Goal: Task Accomplishment & Management: Manage account settings

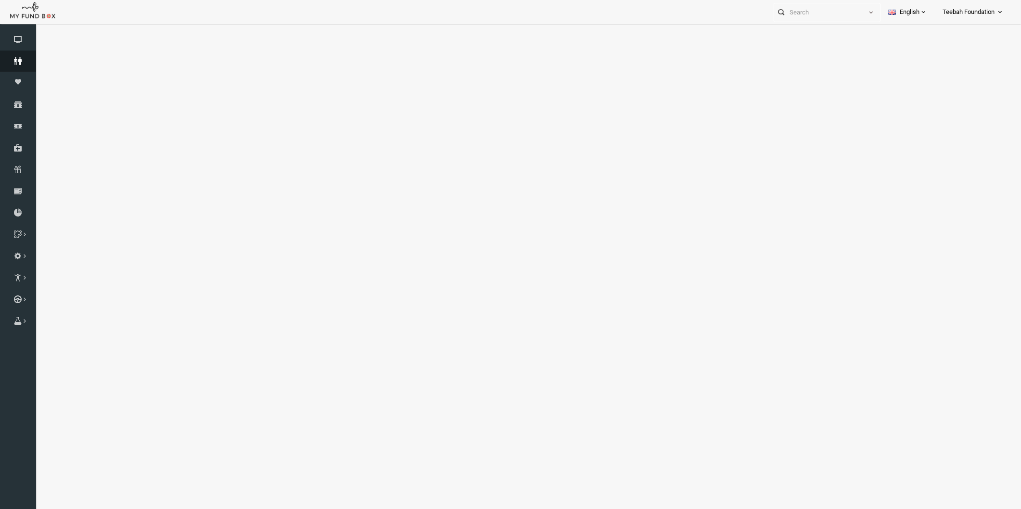
select select "100"
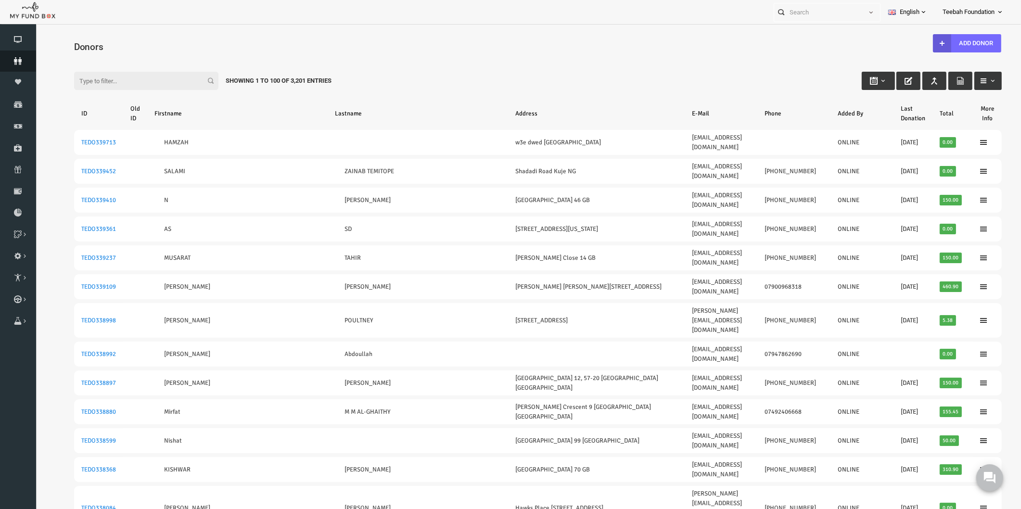
click at [22, 58] on icon at bounding box center [18, 61] width 36 height 8
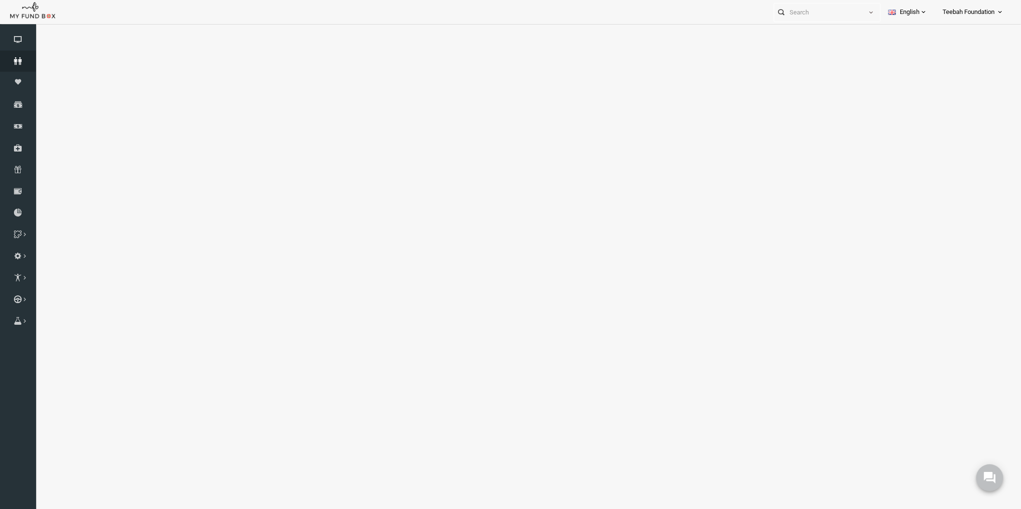
select select "100"
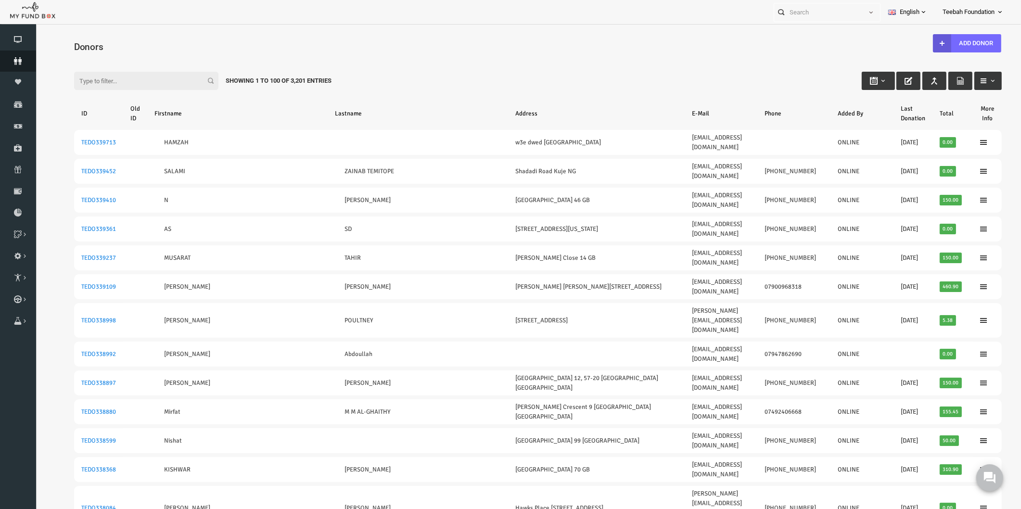
click at [21, 59] on icon at bounding box center [18, 61] width 36 height 8
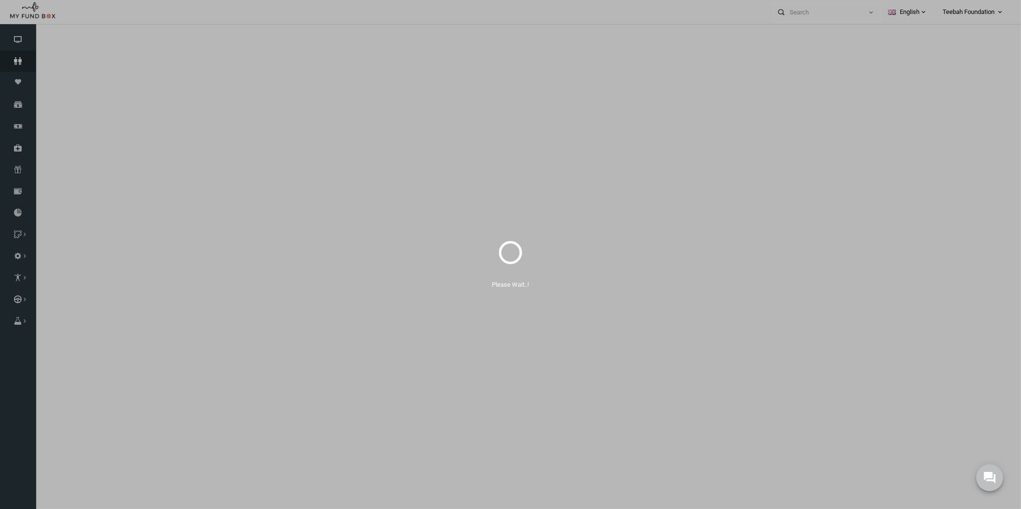
select select "100"
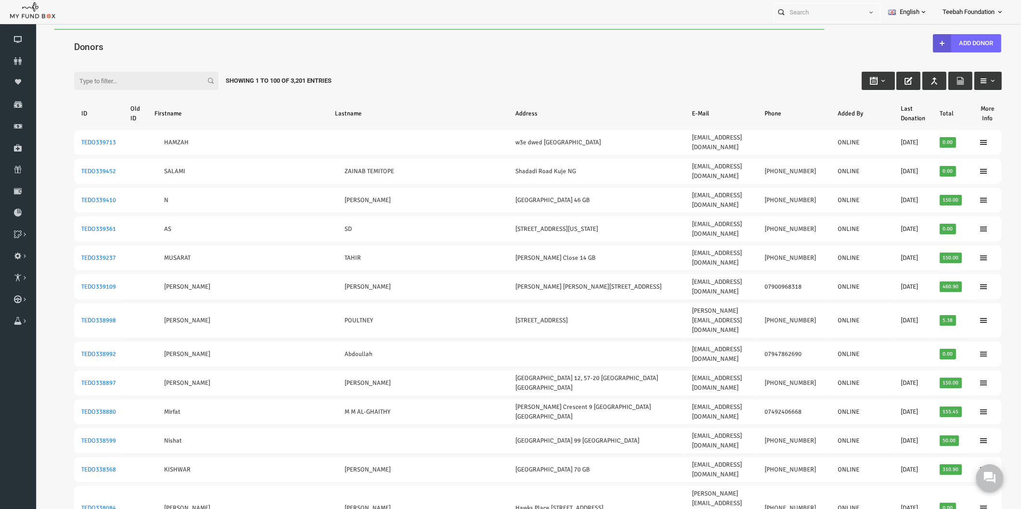
click at [170, 42] on h4 "Donors" at bounding box center [522, 47] width 937 height 14
click at [213, 17] on div "Personal Contact BID Orphan GID Payment Status Partner OID Reference code Trans…" at bounding box center [505, 12] width 1011 height 24
click at [382, 83] on div "Filter: Showing 1 to 100 of 3,201 Entries" at bounding box center [518, 72] width 947 height 26
click at [18, 58] on icon at bounding box center [18, 61] width 36 height 8
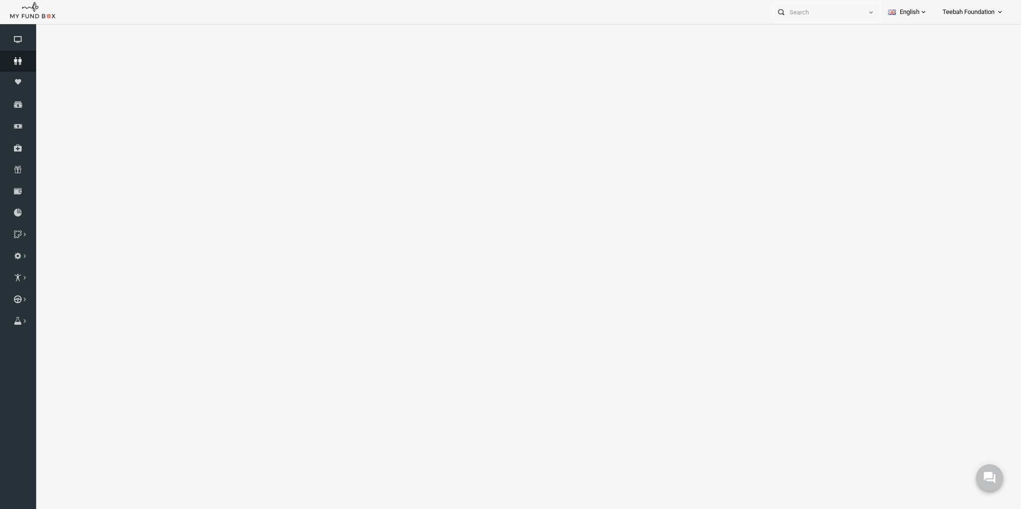
select select "100"
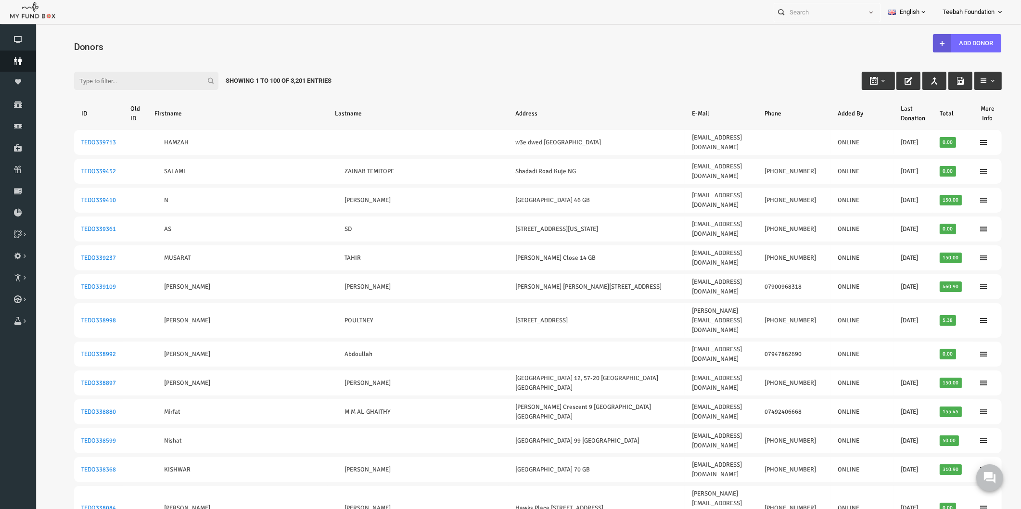
click at [23, 63] on icon at bounding box center [18, 61] width 36 height 8
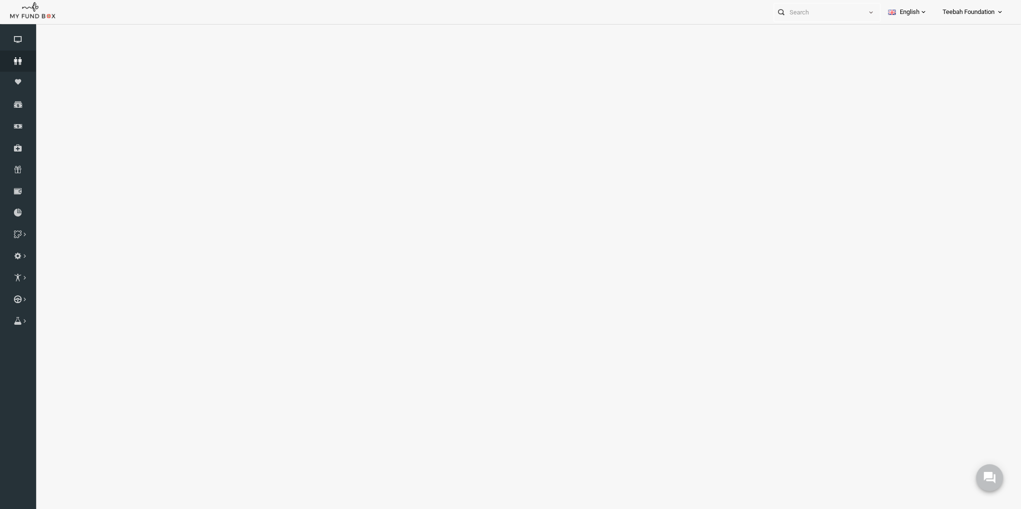
select select "100"
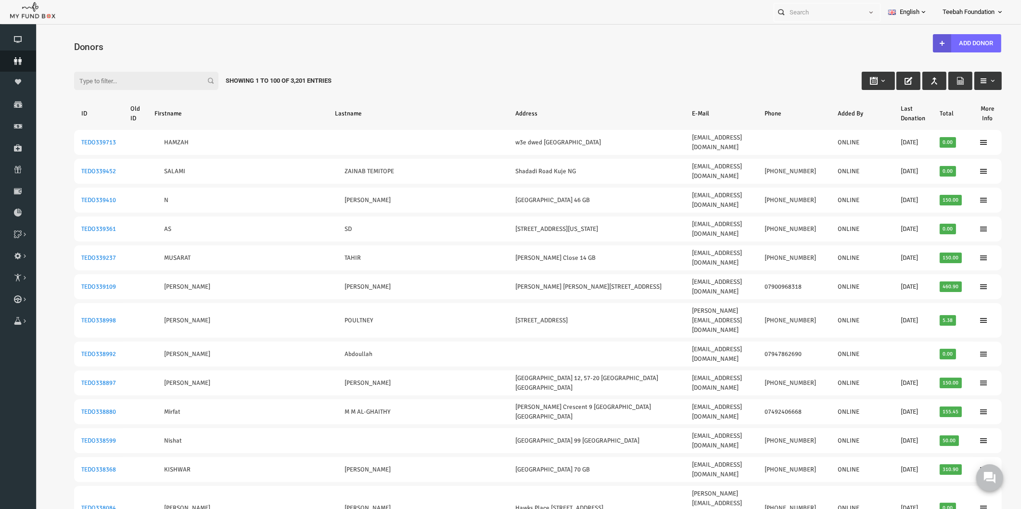
click at [15, 61] on icon at bounding box center [18, 61] width 36 height 8
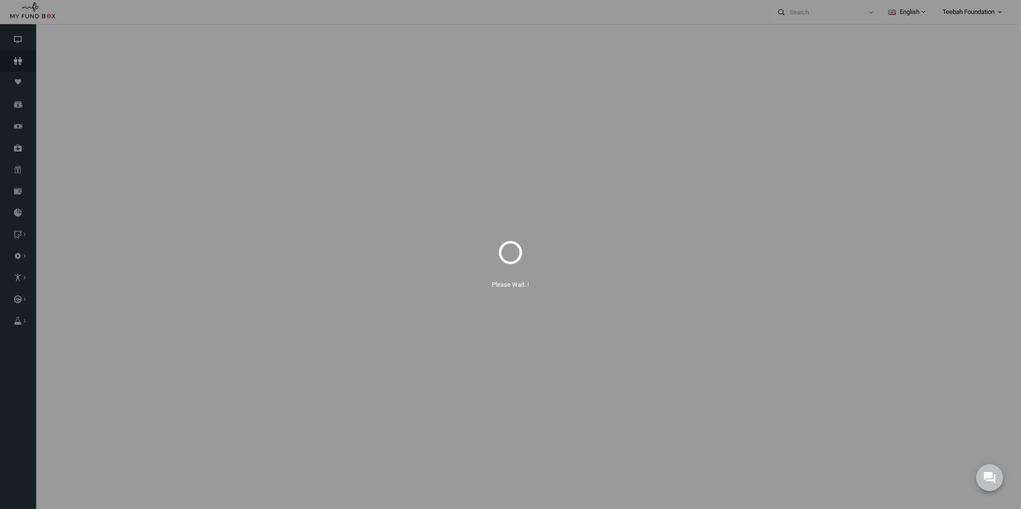
select select "100"
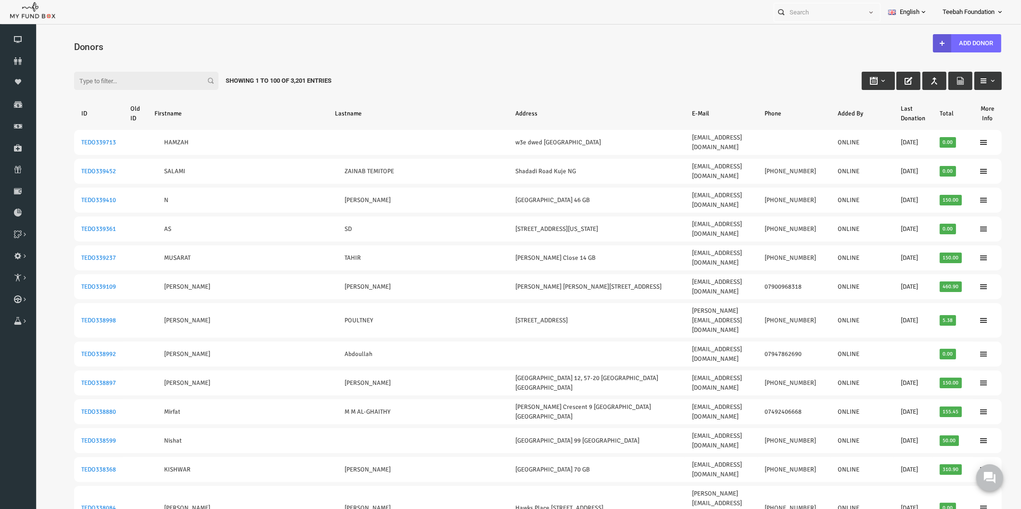
click at [394, 84] on div "Filter: Showing 1 to 100 of 3,201 Entries" at bounding box center [518, 72] width 947 height 26
click at [19, 55] on link "Donors" at bounding box center [18, 61] width 36 height 21
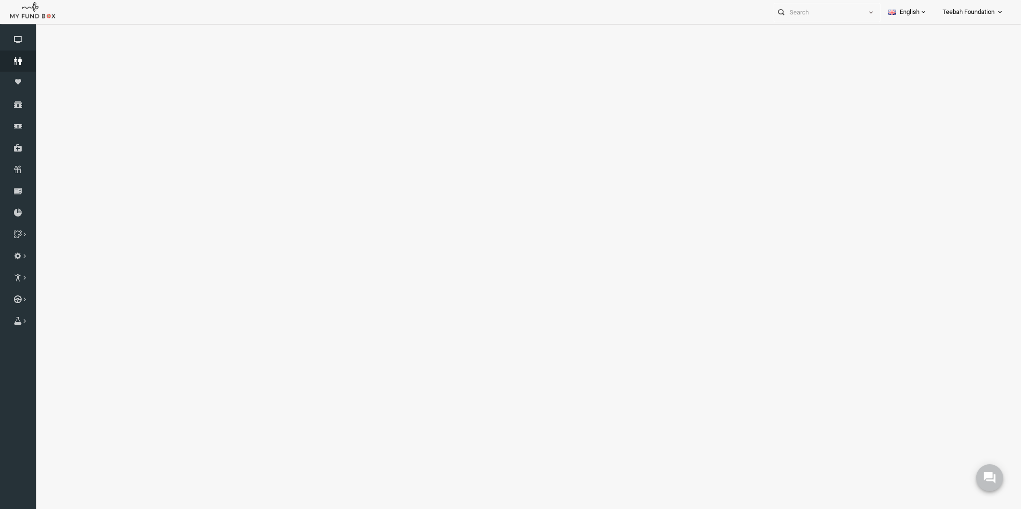
select select "100"
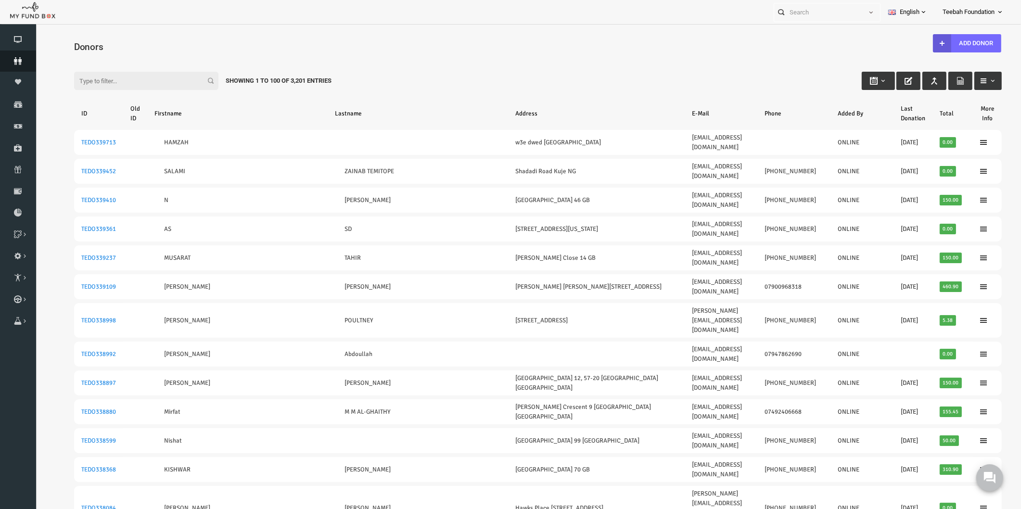
click at [9, 59] on icon at bounding box center [18, 61] width 36 height 8
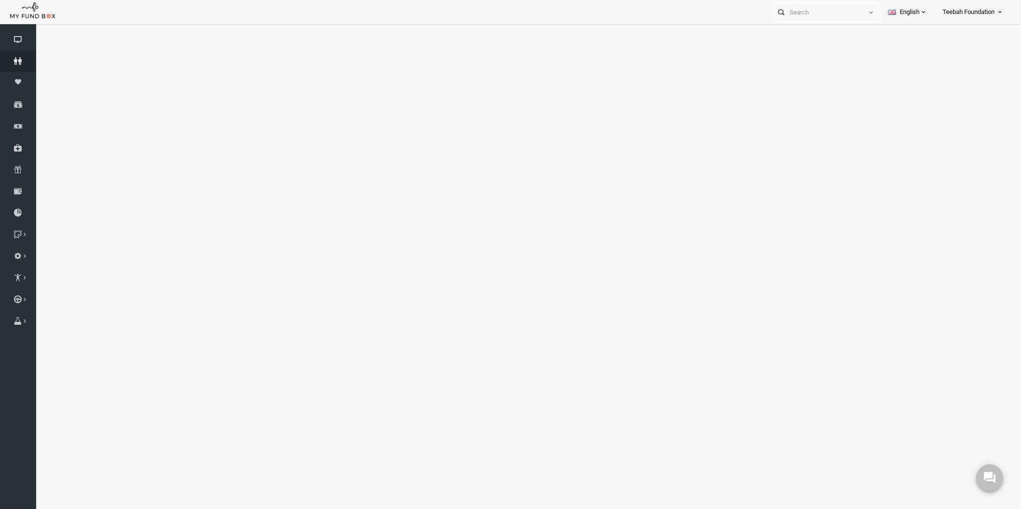
select select "100"
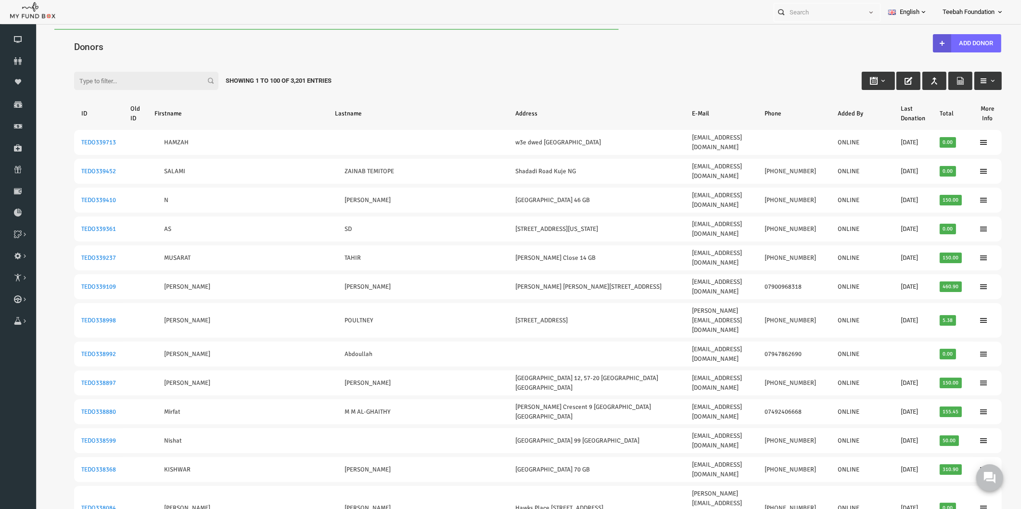
click at [355, 65] on div "Filter: Showing 1 to 100 of 3,201 Entries" at bounding box center [518, 72] width 947 height 26
click at [427, 70] on div "Filter: Showing 1 to 100 of 3,201 Entries" at bounding box center [518, 72] width 947 height 26
click at [417, 79] on div "Filter: Showing 1 to 100 of 3,201 Entries" at bounding box center [518, 72] width 947 height 26
click at [732, 71] on div "Filter: Showing 1 to 100 of 3,201 Entries" at bounding box center [518, 72] width 947 height 26
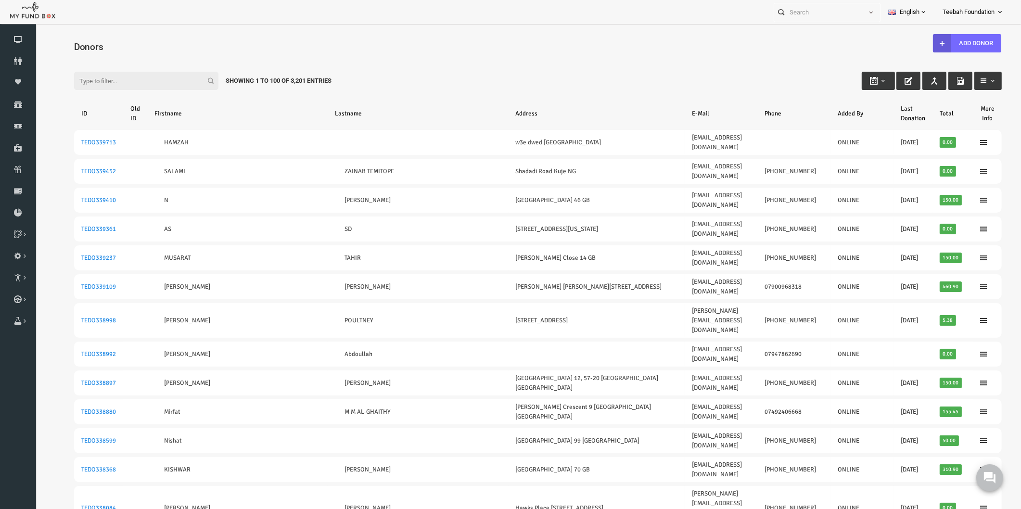
click at [159, 40] on h4 "Donors" at bounding box center [522, 47] width 937 height 14
click at [325, 40] on h4 "Donors" at bounding box center [522, 47] width 937 height 14
click at [370, 67] on div "Filter: Showing 1 to 100 of 3,201 Entries" at bounding box center [518, 72] width 947 height 26
click at [405, 77] on div "Filter: Showing 1 to 100 of 3,201 Entries" at bounding box center [518, 72] width 947 height 26
click at [0, 0] on icon at bounding box center [0, 0] width 0 height 0
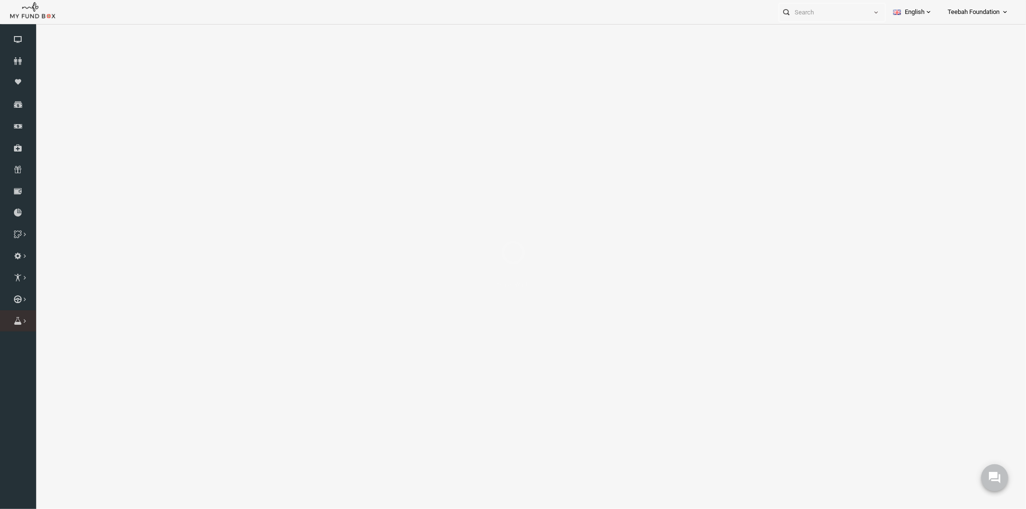
select select "100"
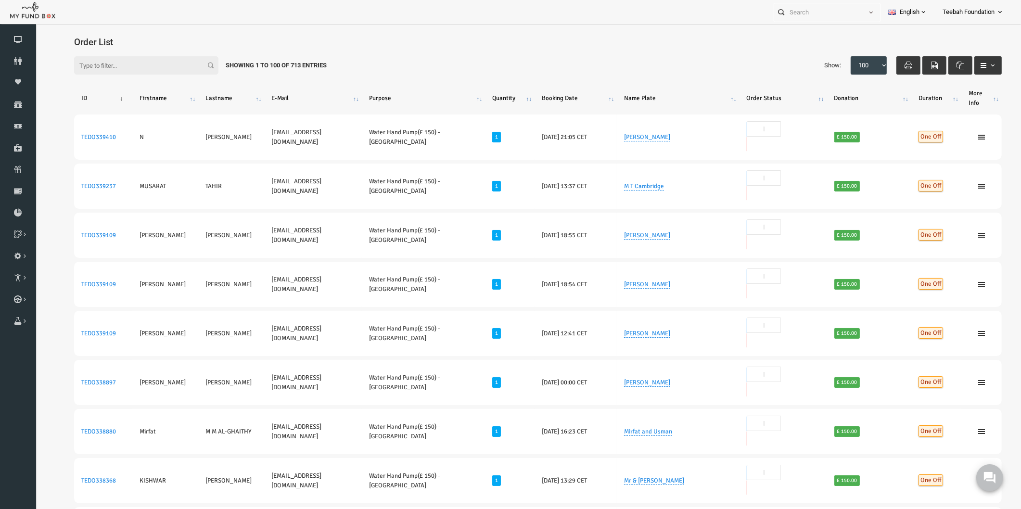
click at [418, 44] on h4 "Order List" at bounding box center [522, 42] width 937 height 14
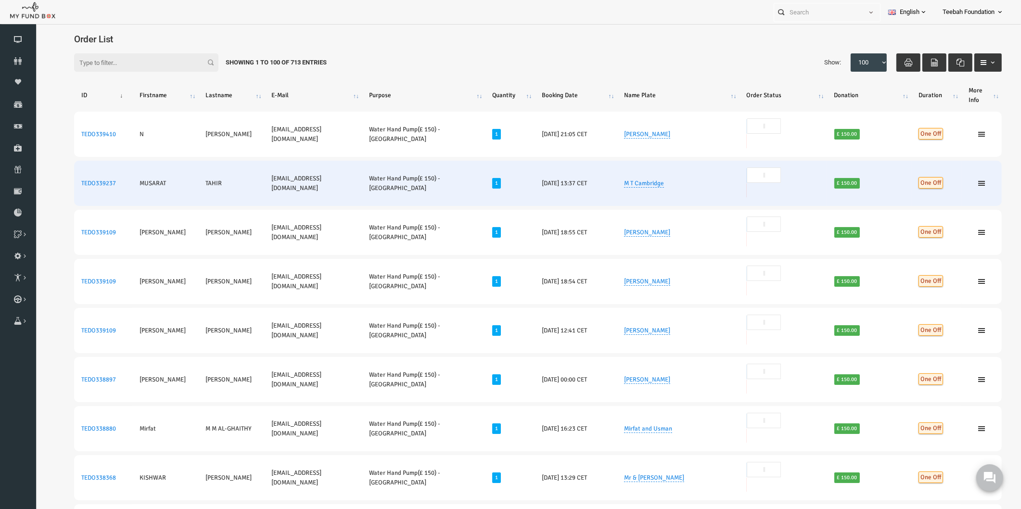
scroll to position [3, 0]
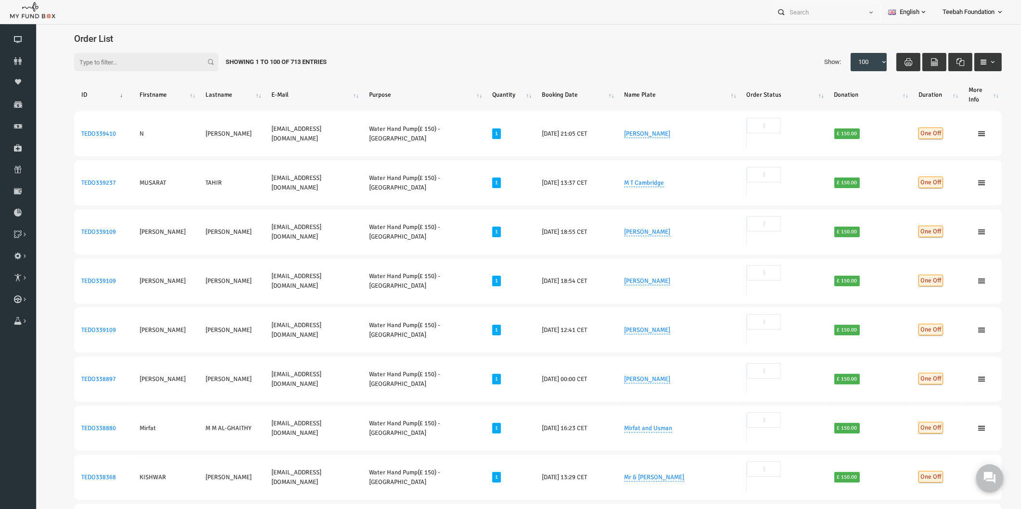
click at [563, 69] on div "Filter: Showing 1 to 100 of 713 Entries Show: 10 25 50 100 100" at bounding box center [518, 62] width 947 height 38
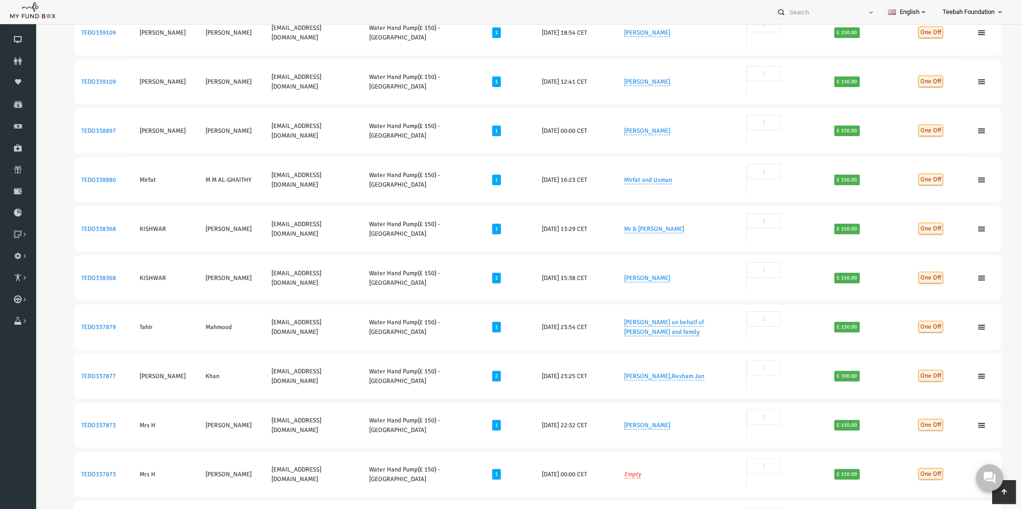
scroll to position [267, 0]
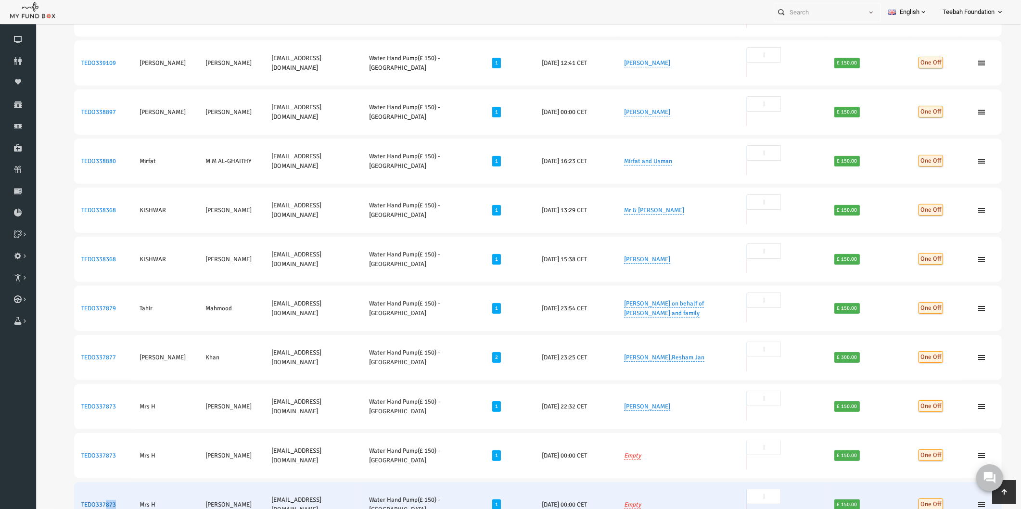
drag, startPoint x: 99, startPoint y: 302, endPoint x: 86, endPoint y: 303, distance: 13.1
click at [86, 482] on td "TEDO337873" at bounding box center [83, 504] width 58 height 45
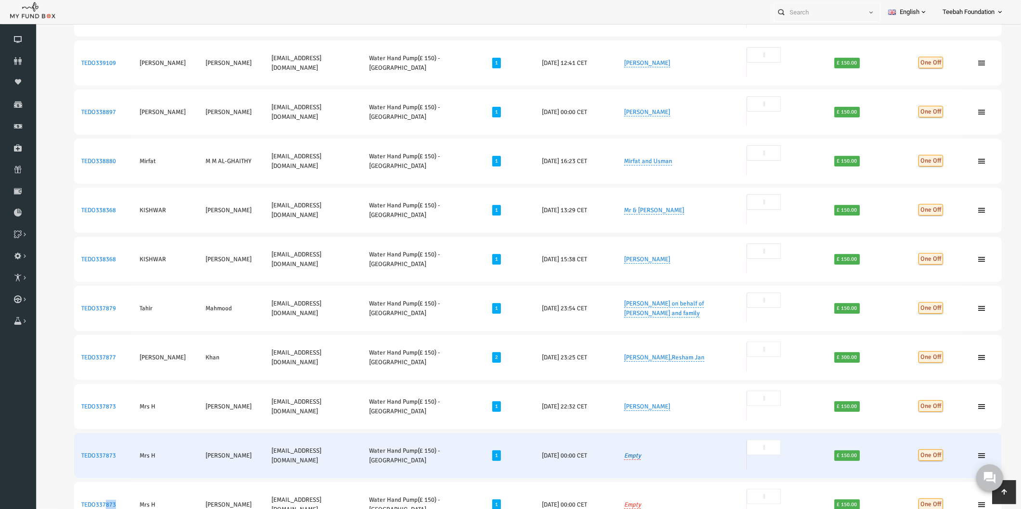
click at [621, 452] on link "Empty" at bounding box center [612, 456] width 17 height 8
type input "[PERSON_NAME]"
click at [682, 236] on button "submit" at bounding box center [691, 245] width 18 height 18
drag, startPoint x: 101, startPoint y: 269, endPoint x: 59, endPoint y: 266, distance: 41.4
click at [59, 433] on td "TEDO337873" at bounding box center [83, 455] width 58 height 45
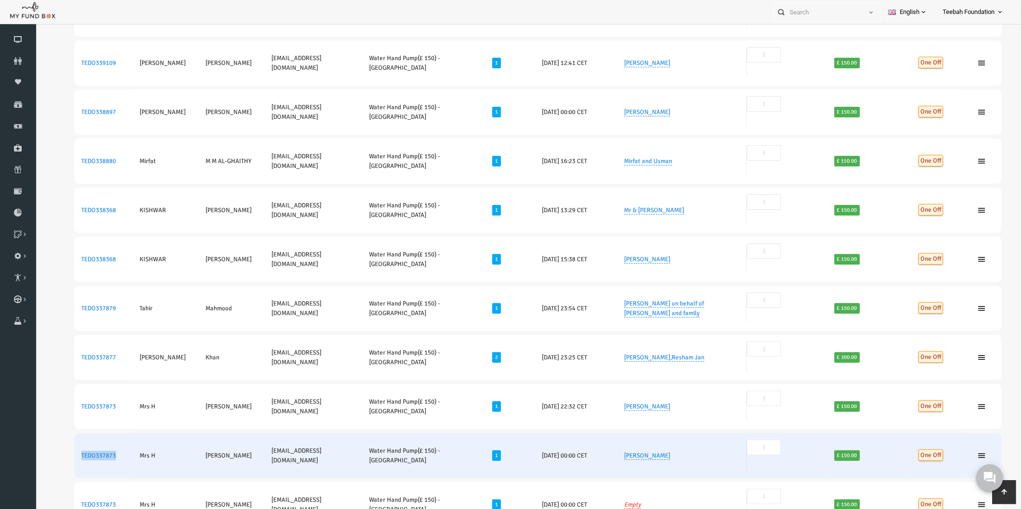
copy link "TEDO337873"
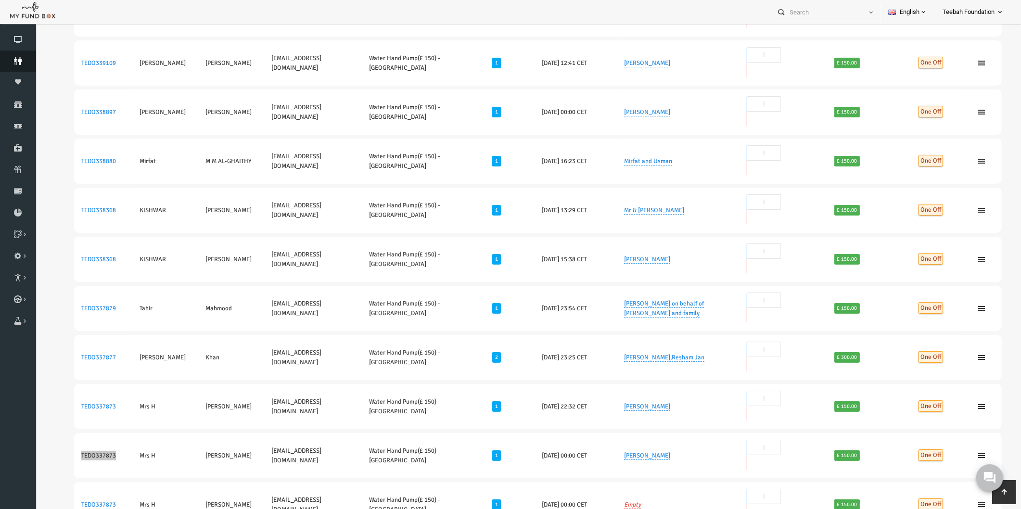
click at [12, 62] on icon at bounding box center [18, 61] width 36 height 8
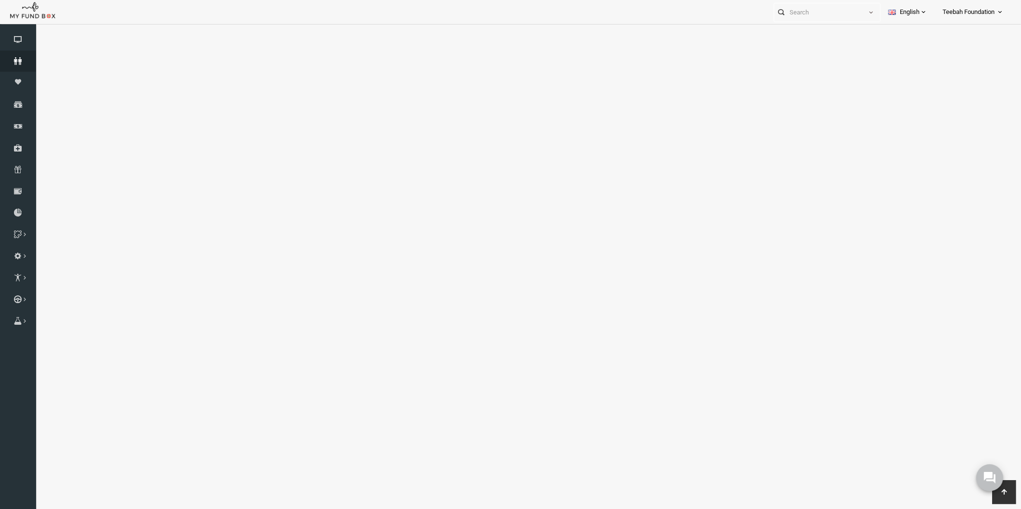
select select "100"
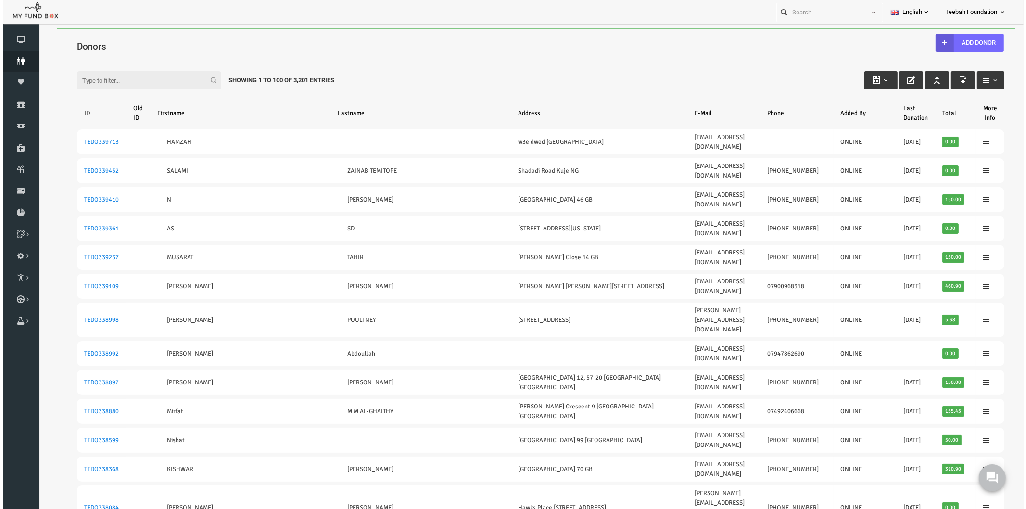
scroll to position [0, 0]
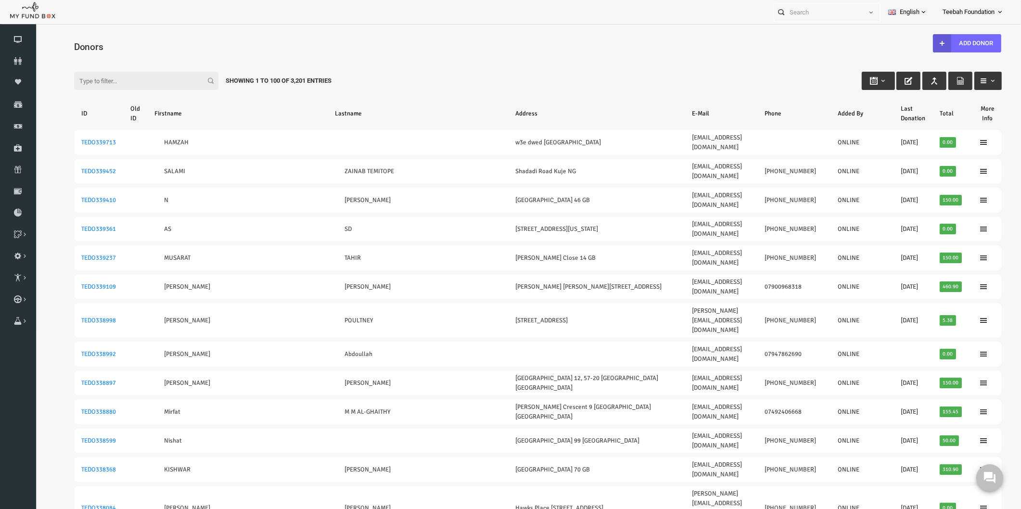
click at [95, 82] on input "Filter:" at bounding box center [126, 81] width 144 height 18
paste input "TEDO337873"
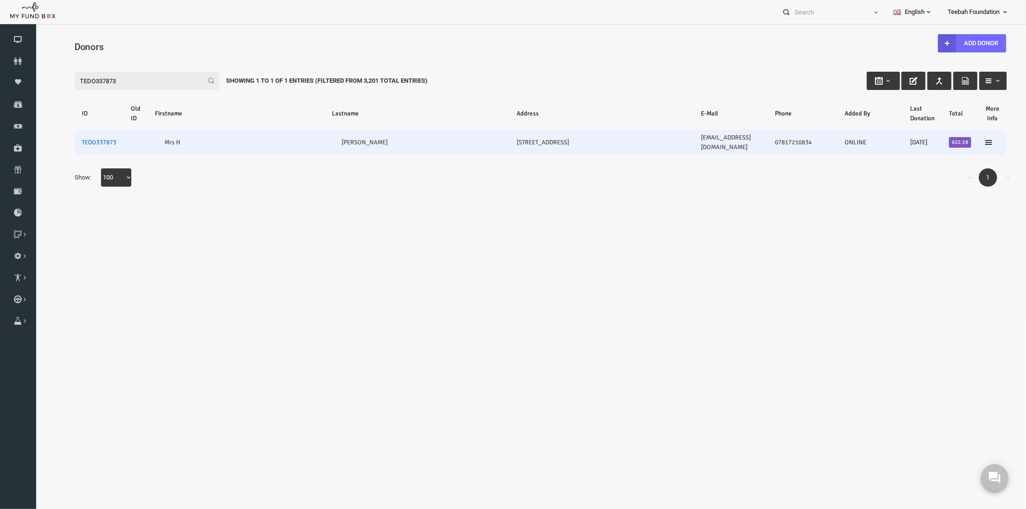
type input "TEDO337873"
click at [63, 138] on link "TEDO337873" at bounding box center [79, 142] width 35 height 8
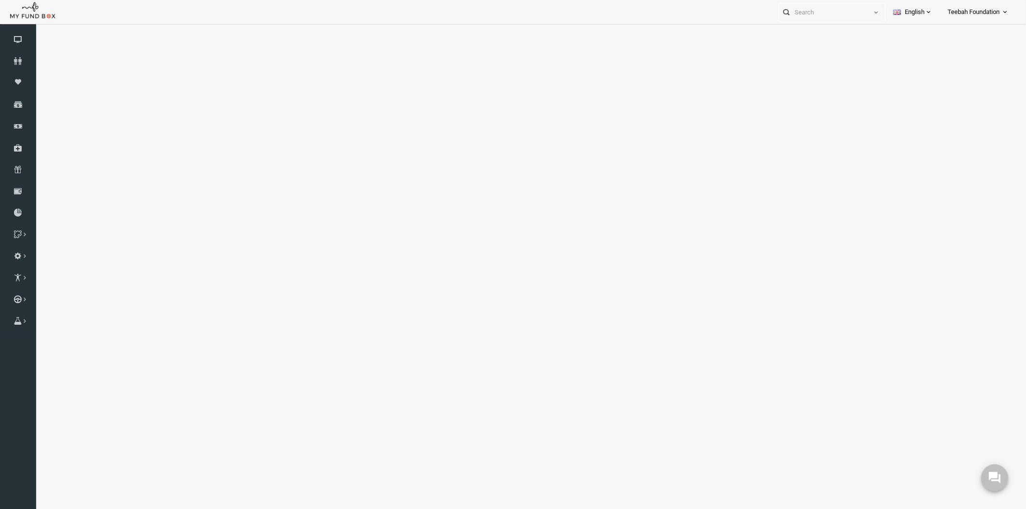
select select "100"
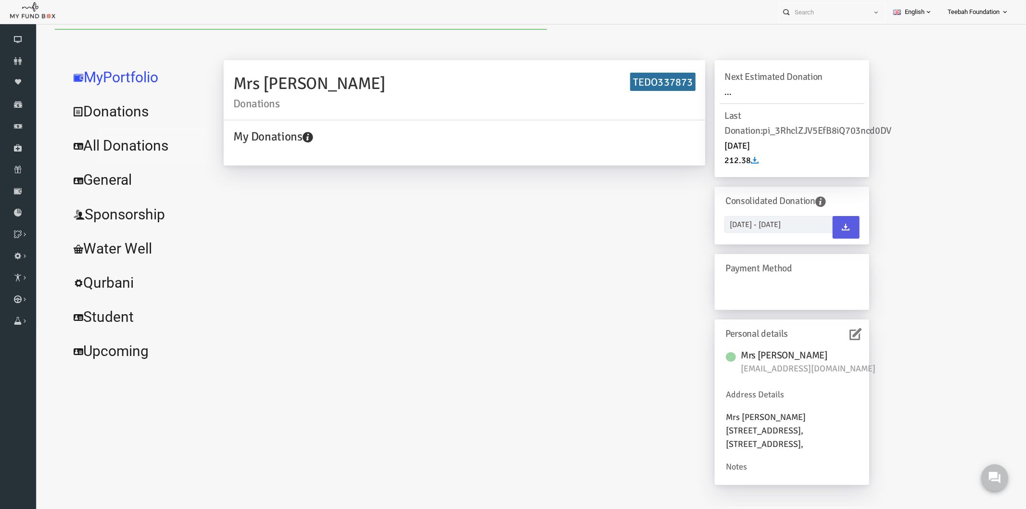
click at [101, 144] on link "All Donations" at bounding box center [117, 145] width 144 height 35
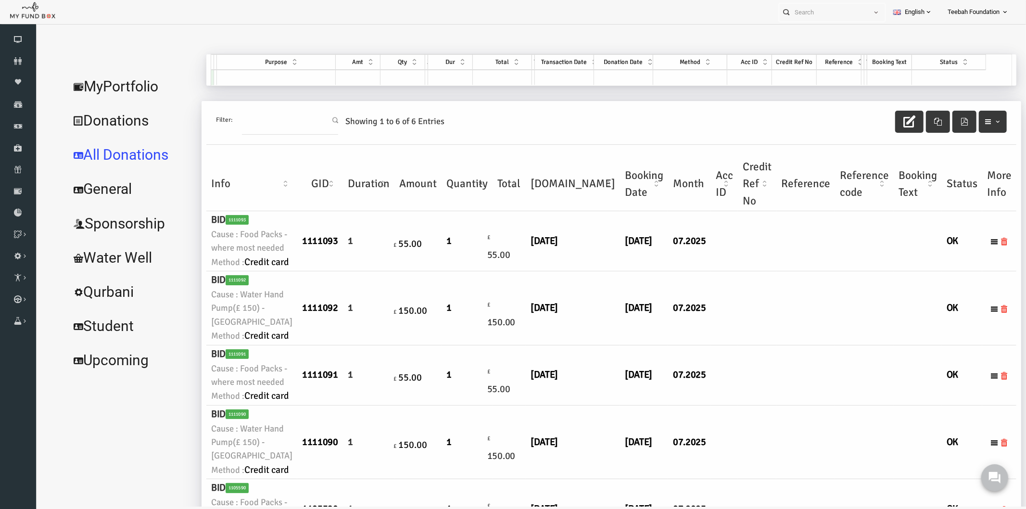
click at [691, 271] on td at bounding box center [704, 241] width 27 height 60
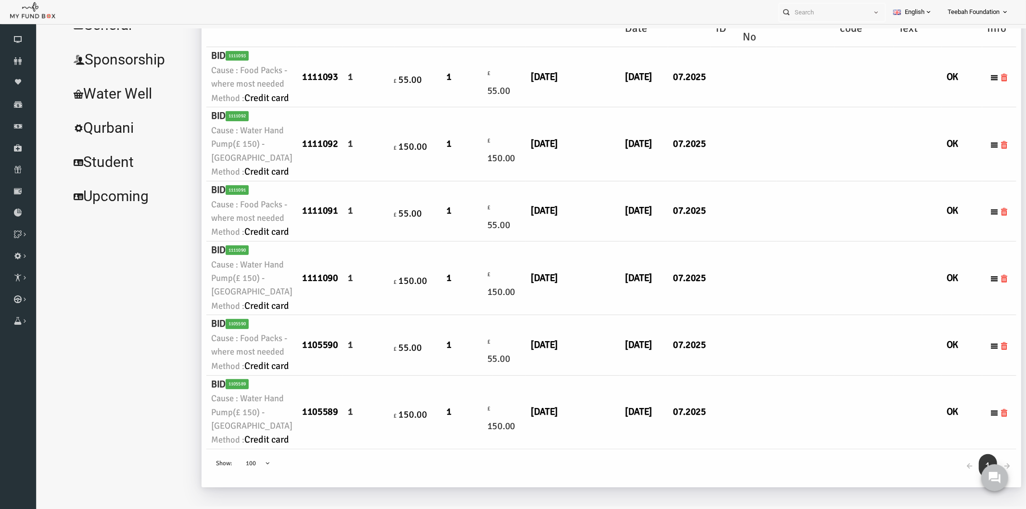
scroll to position [267, 0]
click at [472, 180] on td "£ 150.00" at bounding box center [488, 144] width 33 height 74
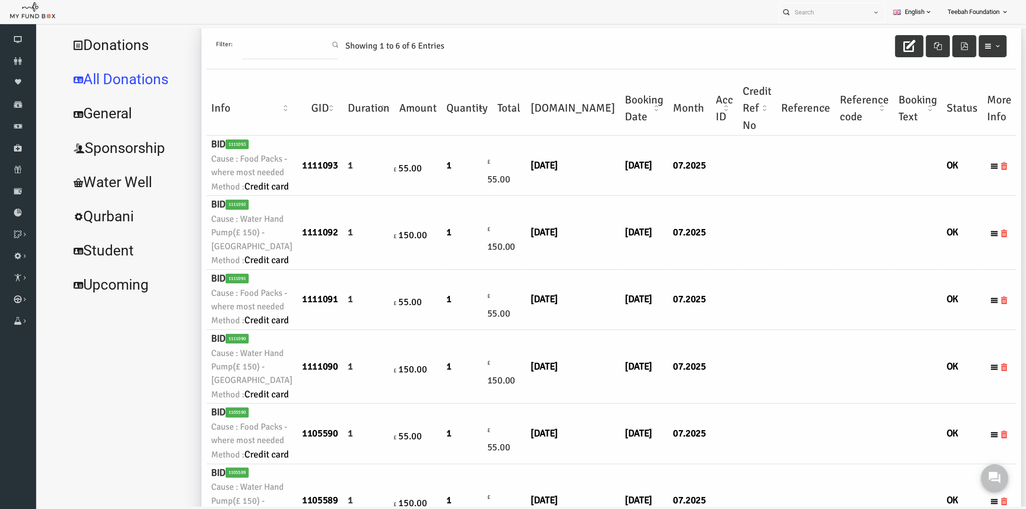
scroll to position [0, 0]
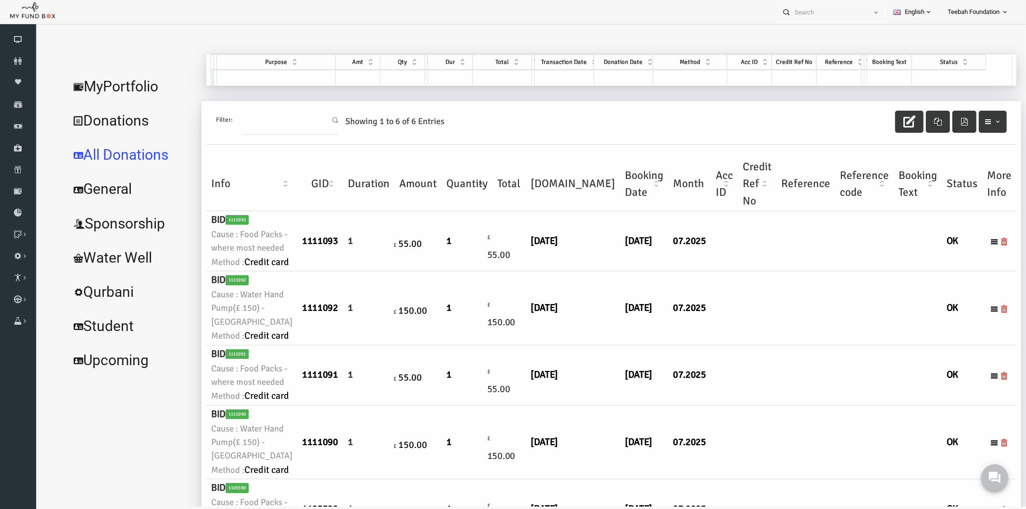
click at [116, 89] on link "MyPortfolio" at bounding box center [111, 86] width 132 height 35
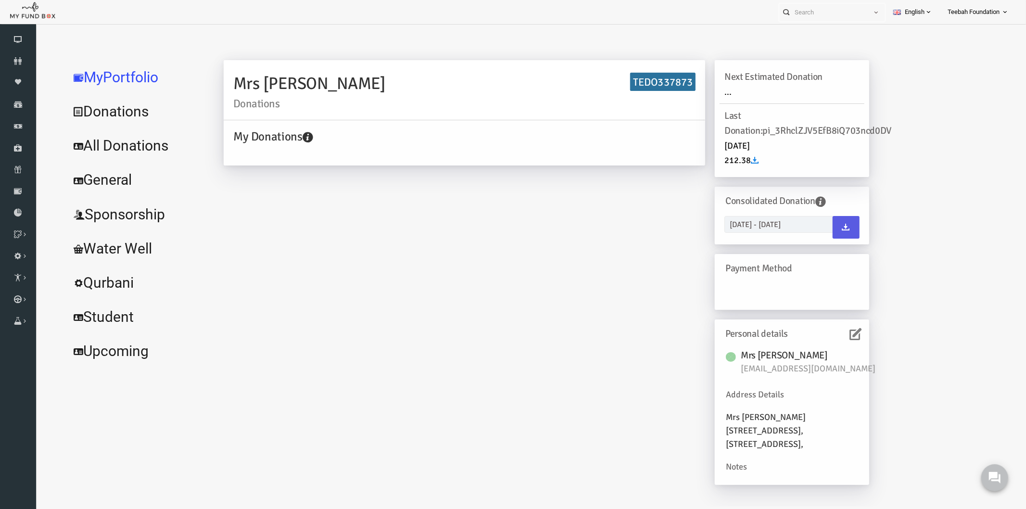
click at [830, 329] on icon at bounding box center [836, 334] width 12 height 12
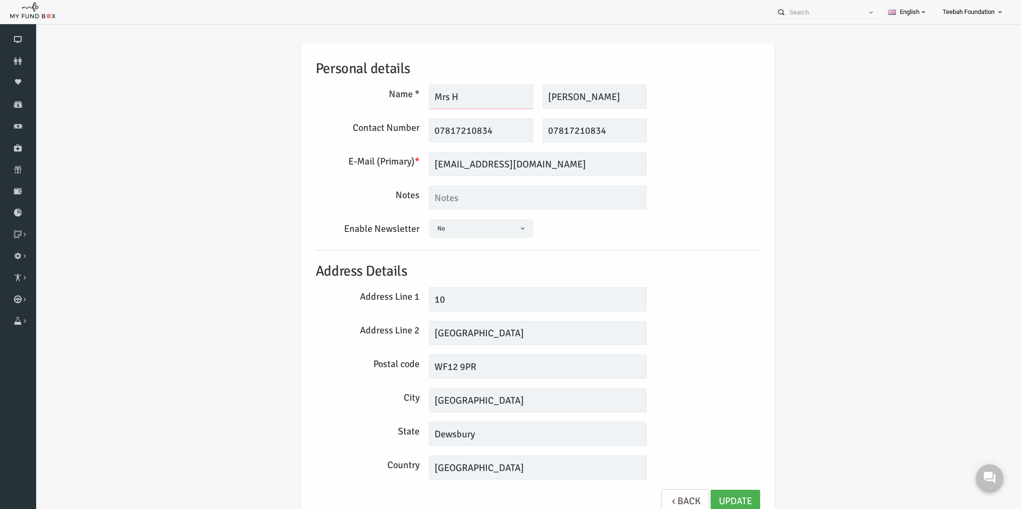
click at [449, 97] on input "Mrs H" at bounding box center [461, 97] width 104 height 24
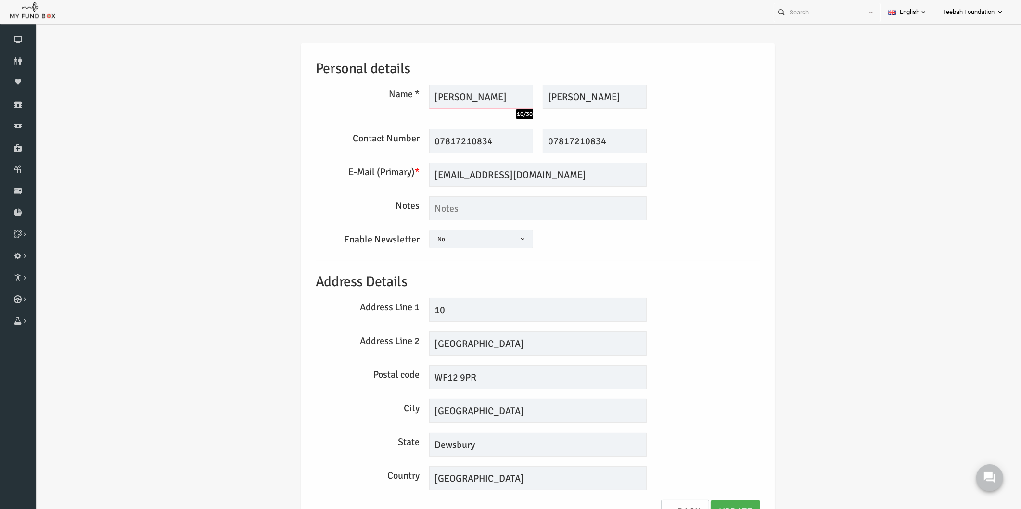
type input "[PERSON_NAME]"
click at [684, 376] on div "Postal code WF12 9PR" at bounding box center [518, 377] width 454 height 24
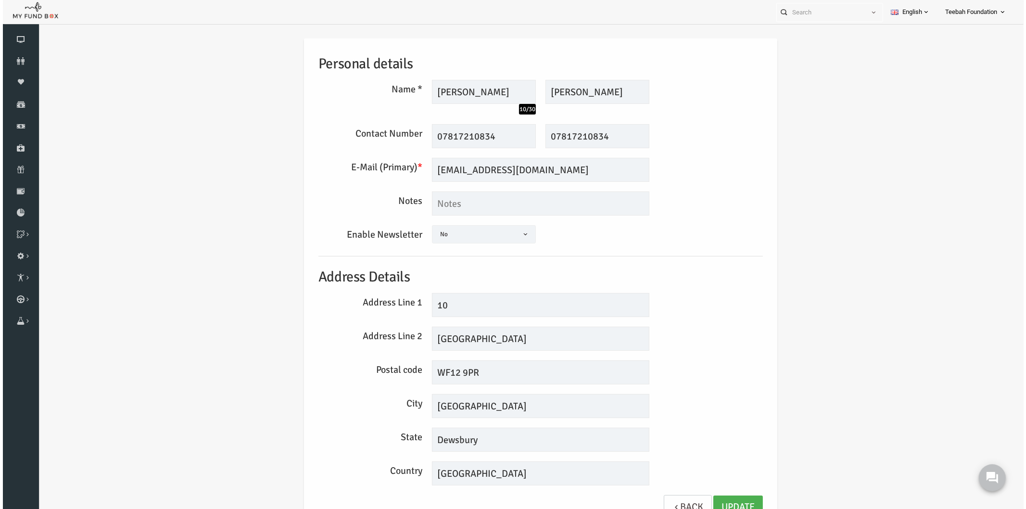
scroll to position [6, 0]
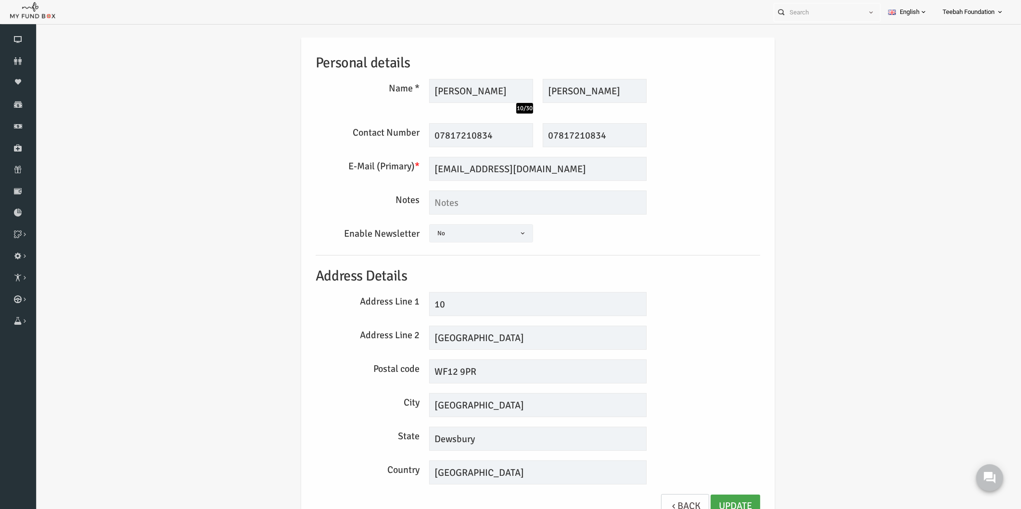
click at [704, 501] on link "Update" at bounding box center [716, 506] width 50 height 24
click at [0, 0] on icon at bounding box center [0, 0] width 0 height 0
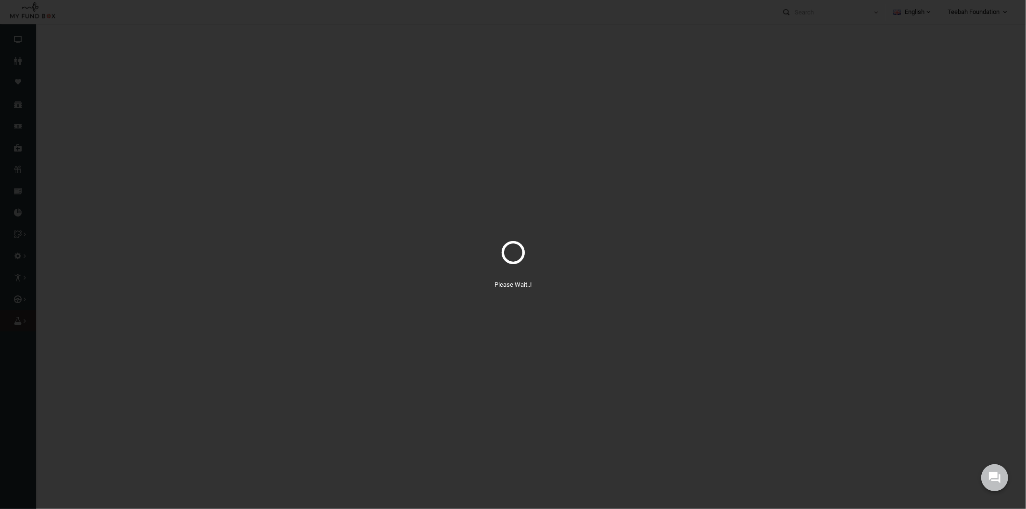
select select "100"
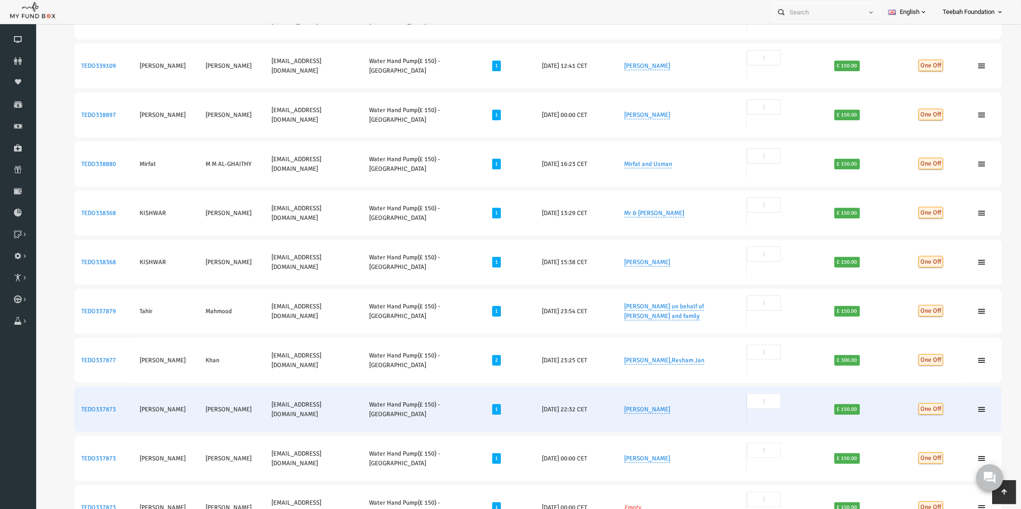
scroll to position [0, 0]
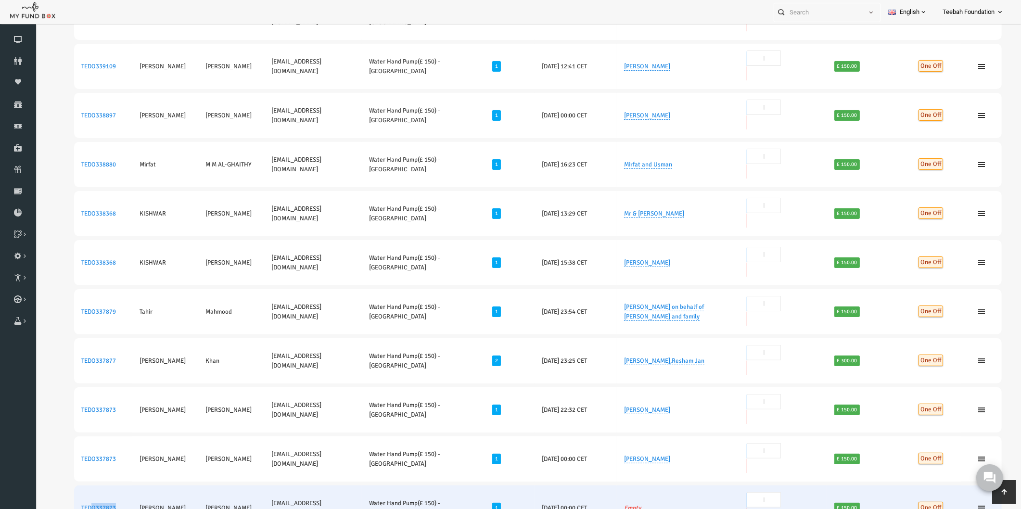
drag, startPoint x: 99, startPoint y: 306, endPoint x: 74, endPoint y: 309, distance: 25.7
click at [74, 486] on td "TEDO337873" at bounding box center [83, 508] width 58 height 45
copy link "O337873"
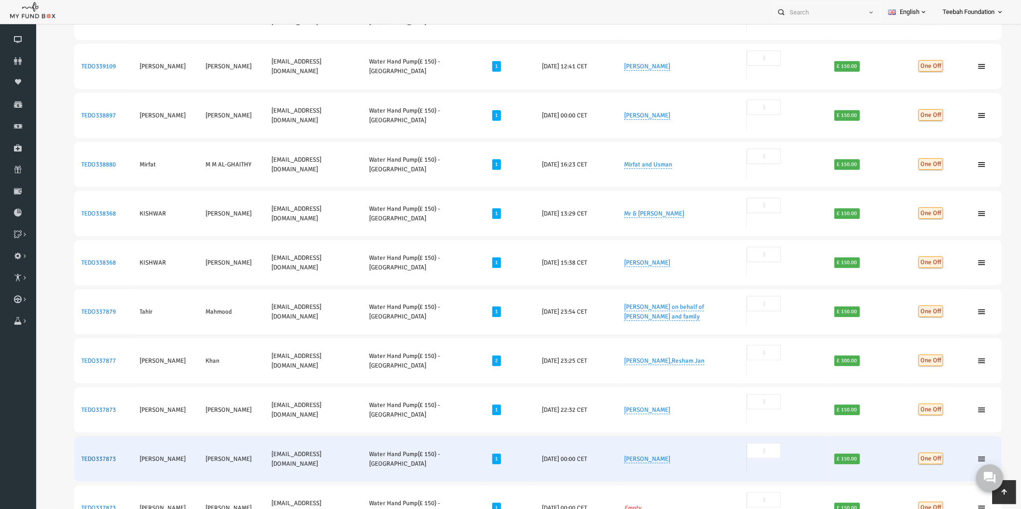
click at [72, 455] on link "TEDO337873" at bounding box center [79, 459] width 35 height 8
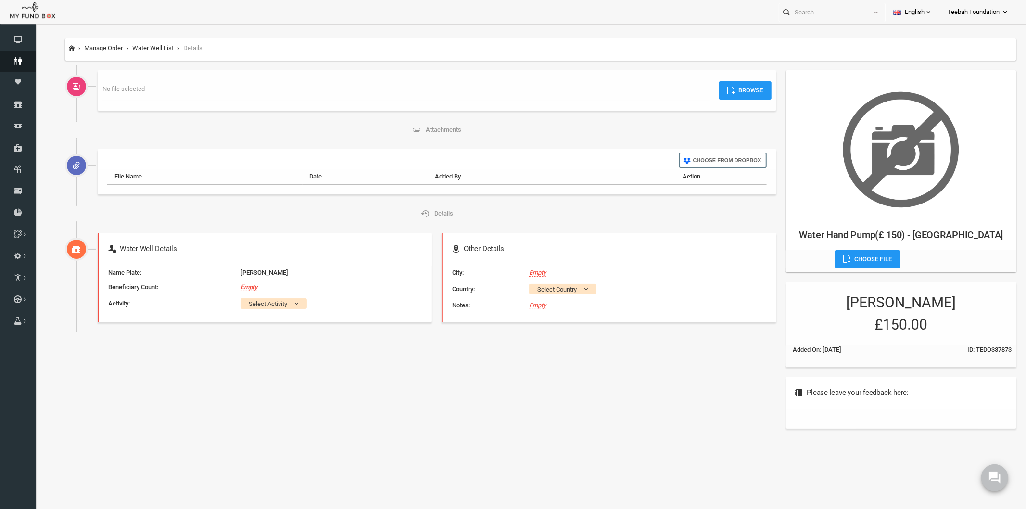
click at [15, 60] on icon at bounding box center [18, 61] width 36 height 8
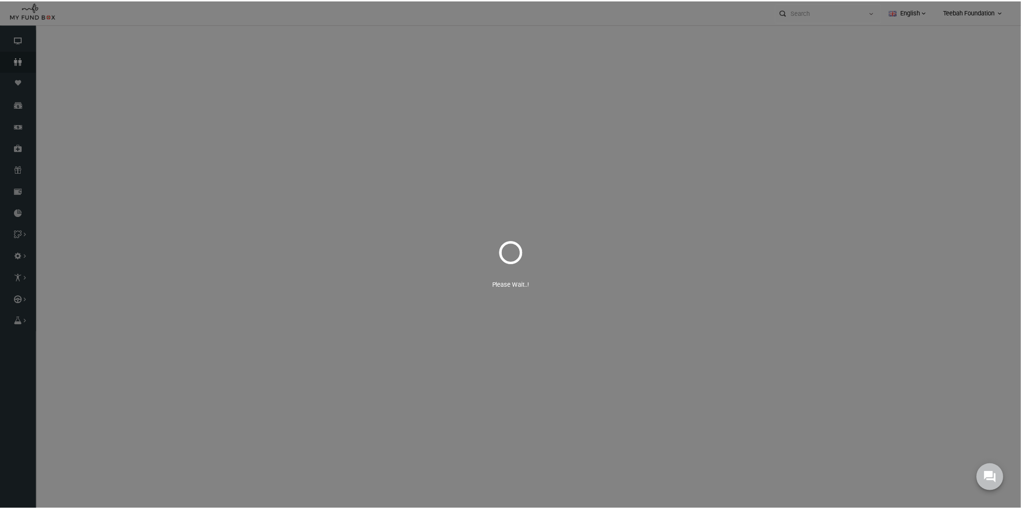
select select "100"
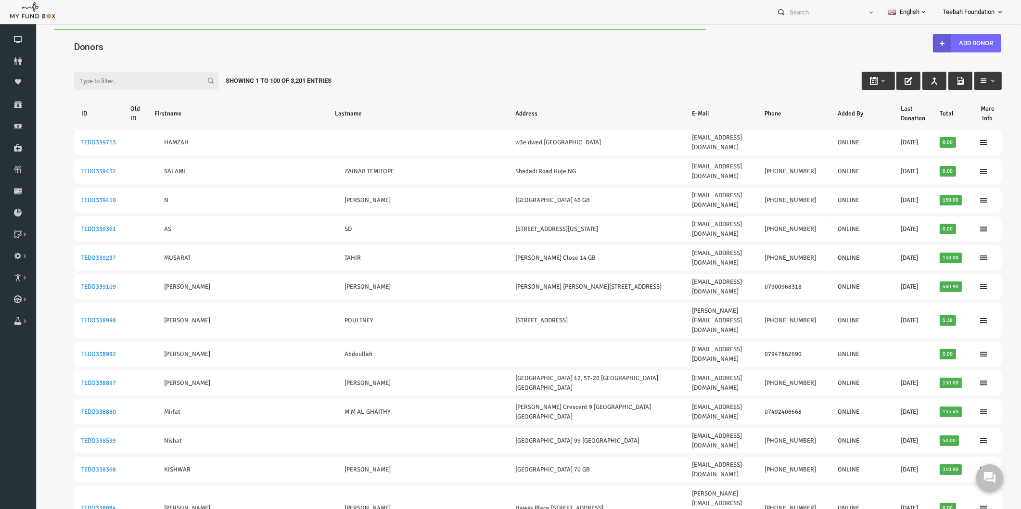
click at [76, 74] on input "Filter:" at bounding box center [126, 81] width 144 height 18
paste input "O337873"
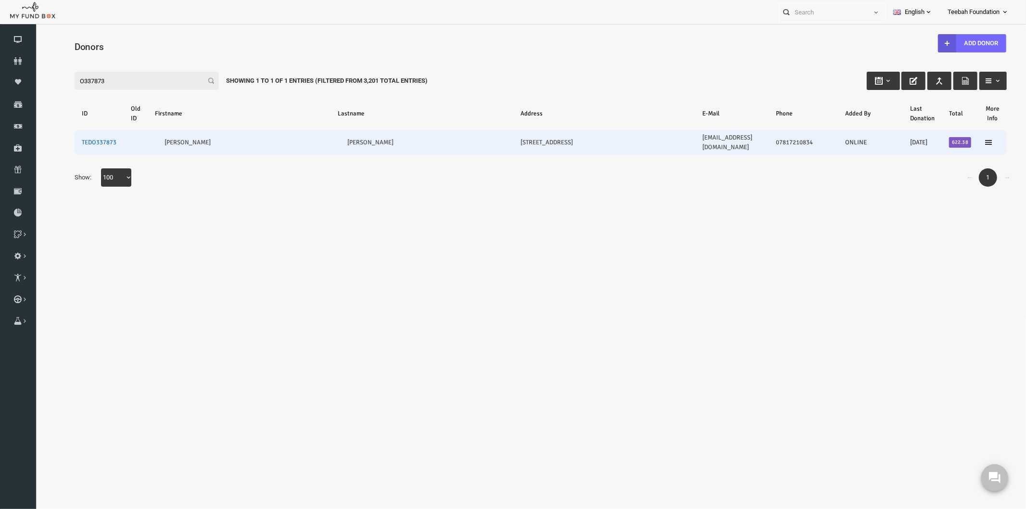
type input "O337873"
click at [70, 138] on link "TEDO337873" at bounding box center [79, 142] width 35 height 8
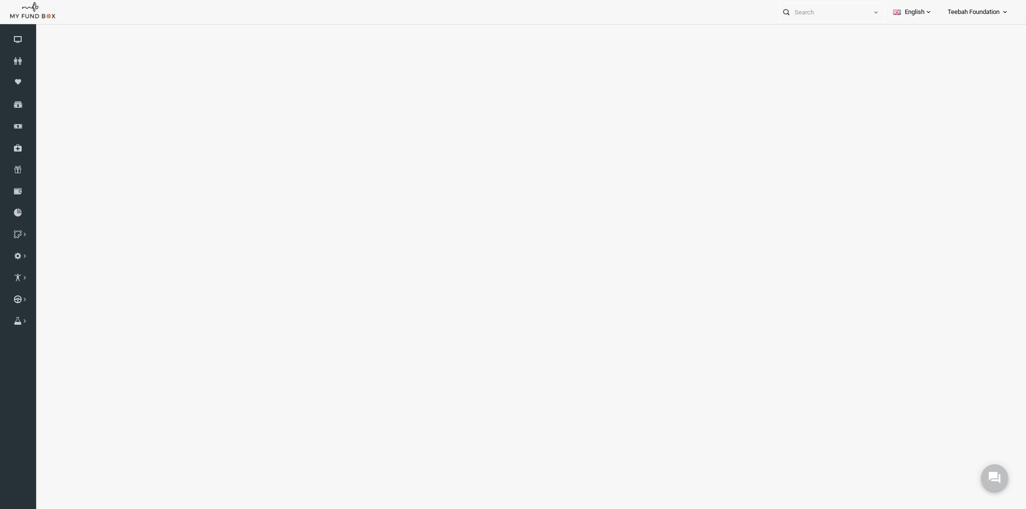
select select "100"
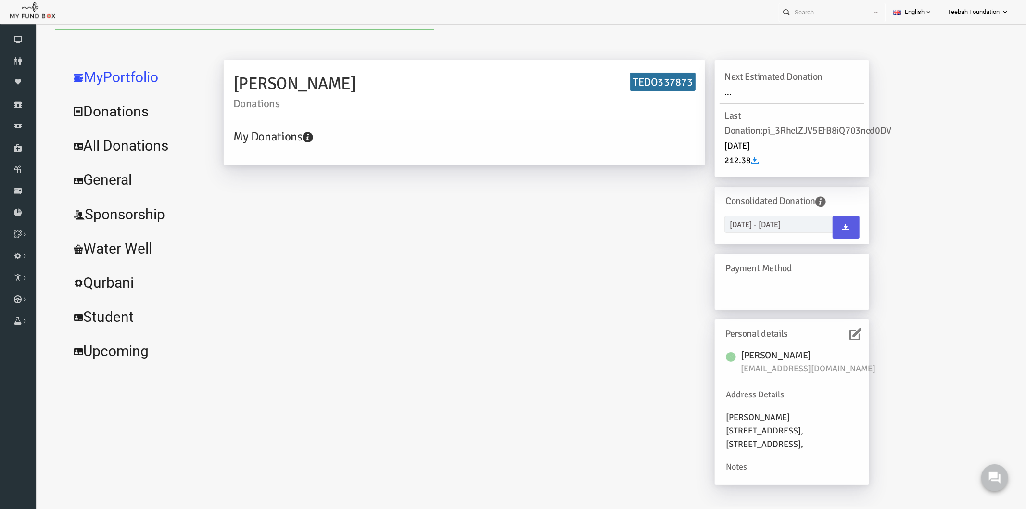
click at [105, 150] on link "All Donations" at bounding box center [117, 145] width 144 height 35
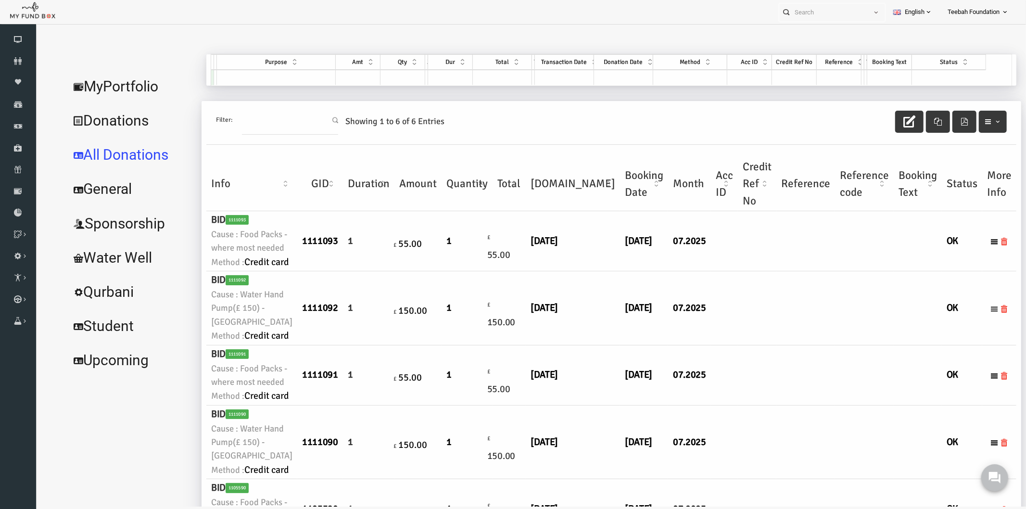
click at [970, 312] on icon at bounding box center [974, 308] width 8 height 8
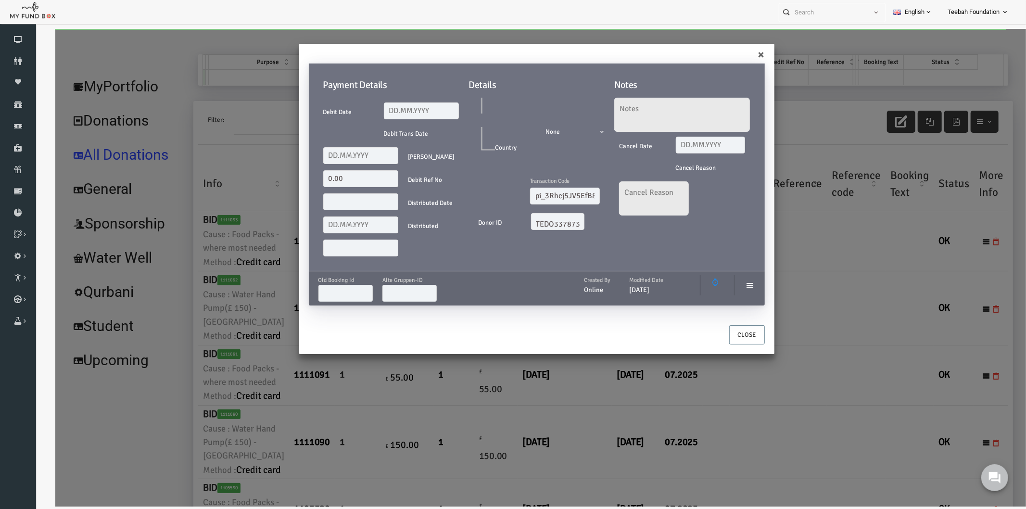
click at [840, 265] on div "× Payment Details Debit Date Debit Trans Date Debit Amount 0.00 Debit Ref No Di…" at bounding box center [520, 267] width 971 height 478
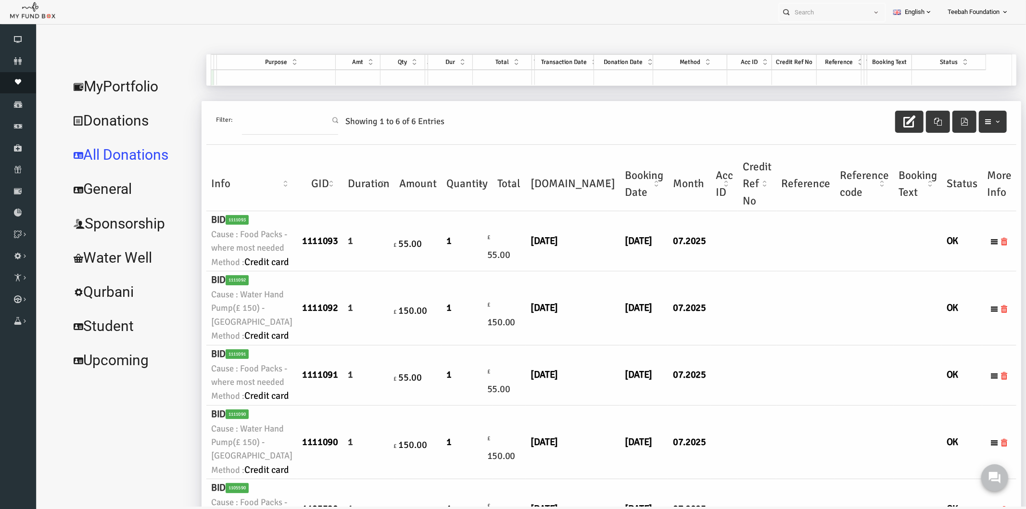
click at [0, 0] on span "Moneypool" at bounding box center [0, 0] width 0 height 0
click at [134, 91] on link "MyPortfolio" at bounding box center [111, 86] width 132 height 35
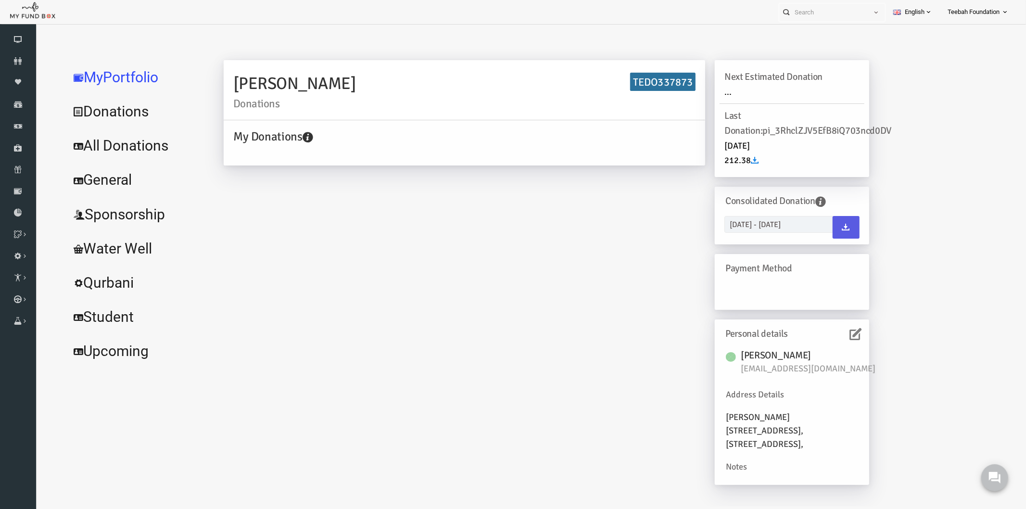
click at [834, 335] on icon at bounding box center [836, 334] width 12 height 12
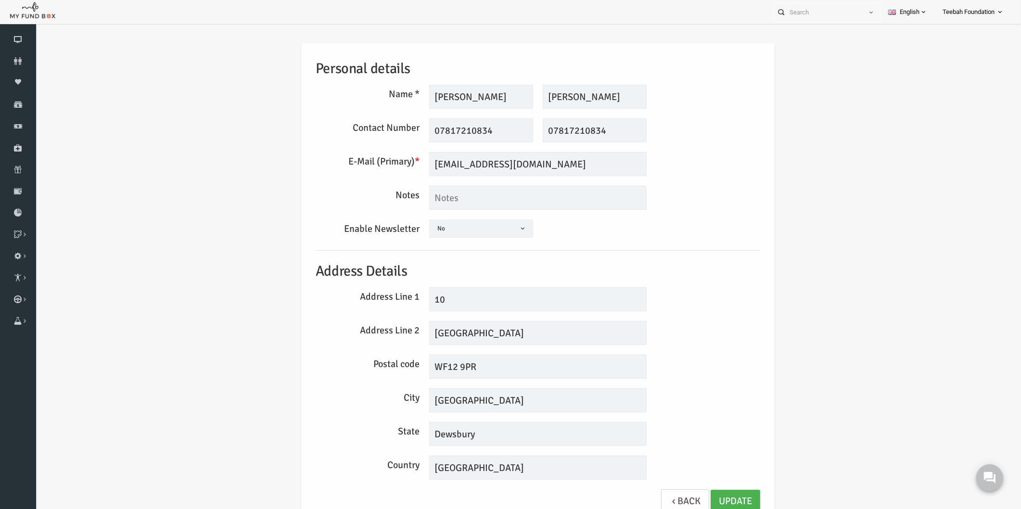
click at [726, 314] on div "Personal details Name * [PERSON_NAME] Description allows upto maximum of 255 ch…" at bounding box center [518, 283] width 464 height 480
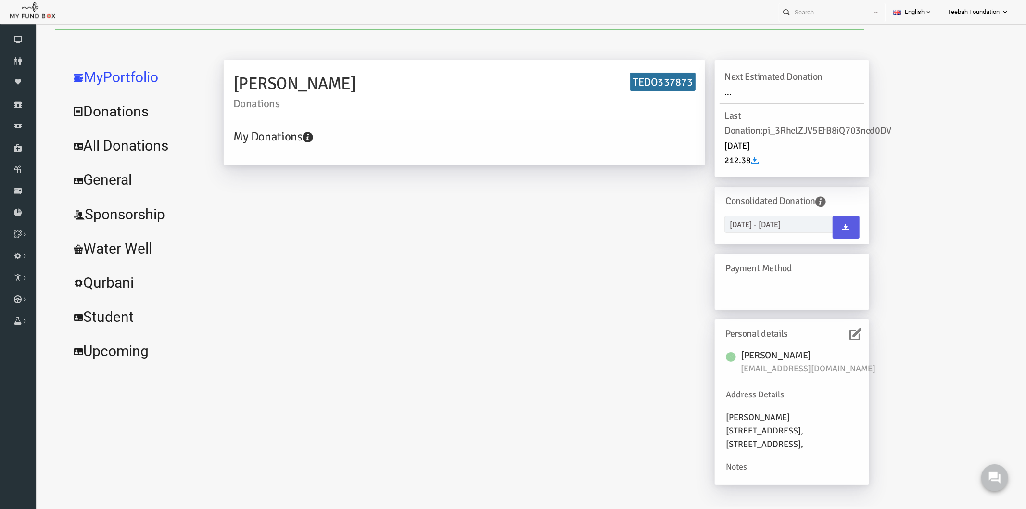
click at [100, 142] on link "All Donations" at bounding box center [117, 145] width 144 height 35
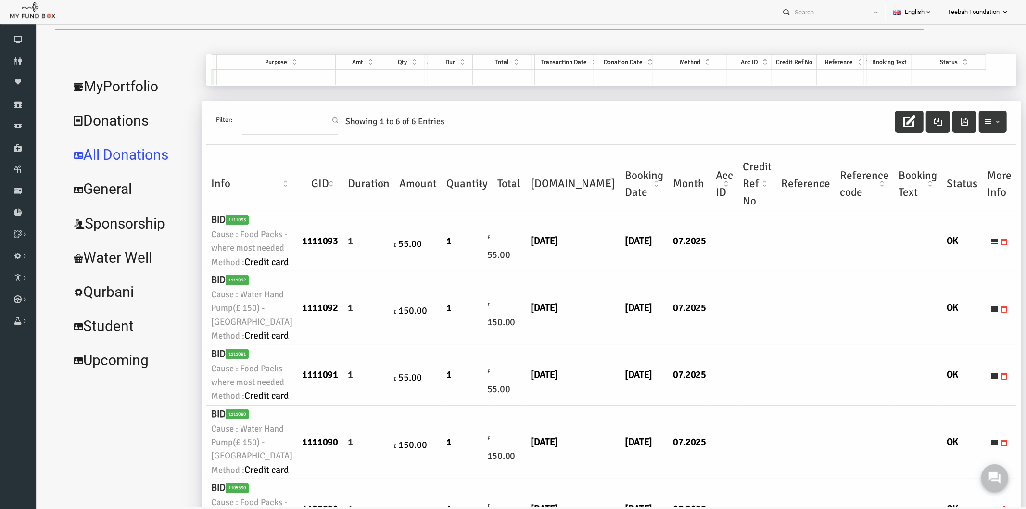
click at [756, 271] on td at bounding box center [785, 241] width 59 height 60
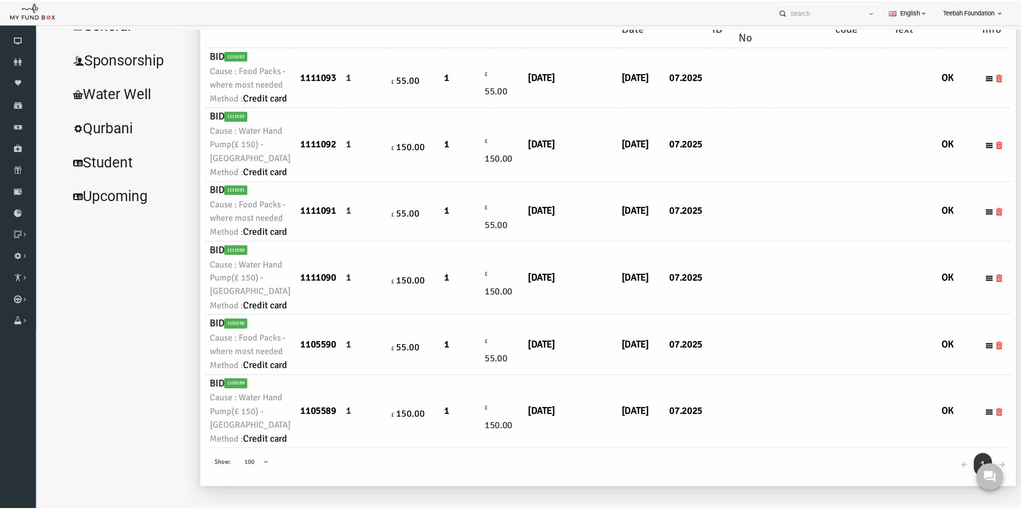
scroll to position [214, 0]
click at [22, 56] on link "Donors" at bounding box center [18, 61] width 36 height 21
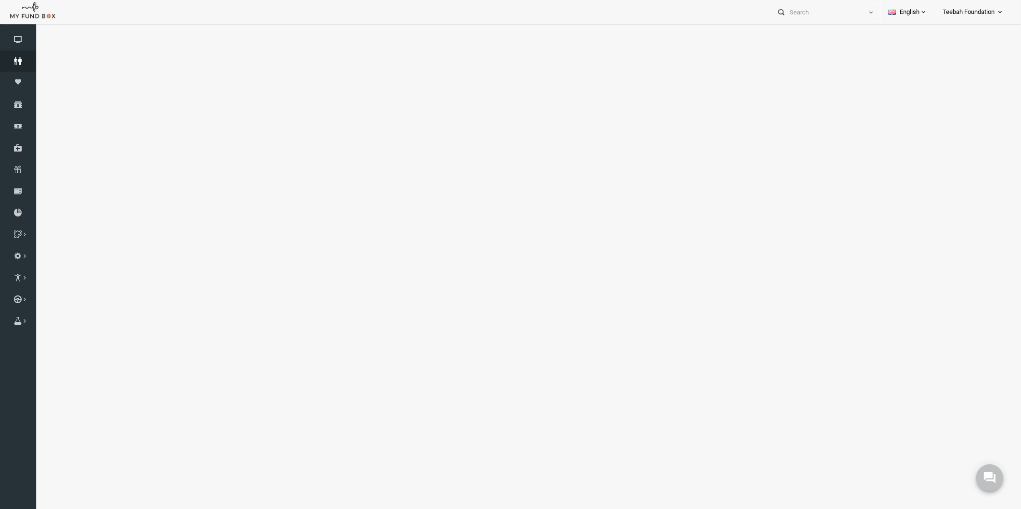
select select "100"
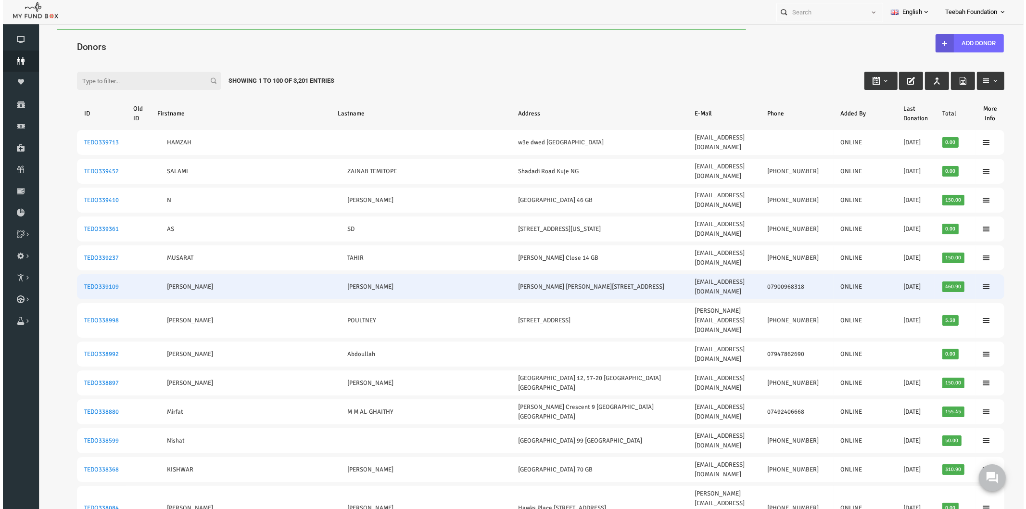
scroll to position [0, 0]
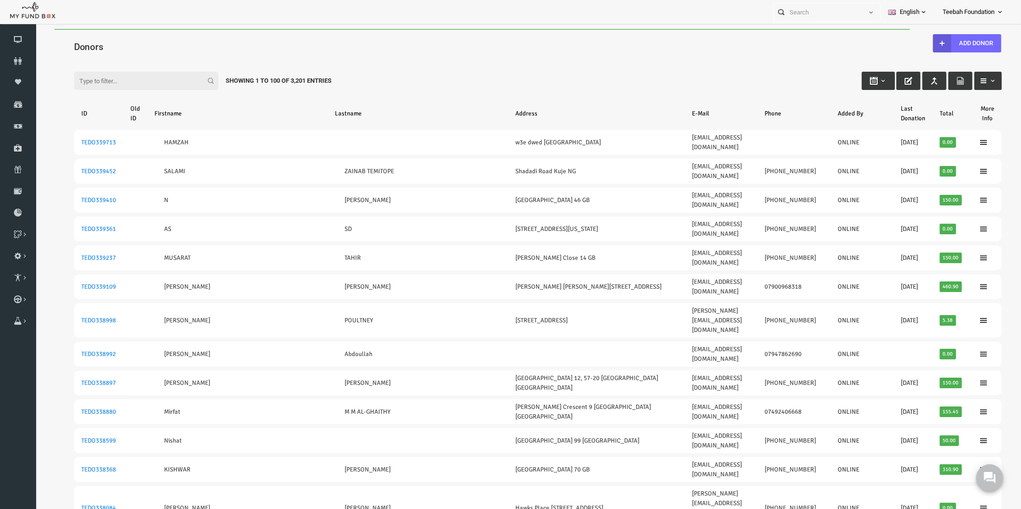
click at [132, 83] on input "Filter:" at bounding box center [126, 81] width 144 height 18
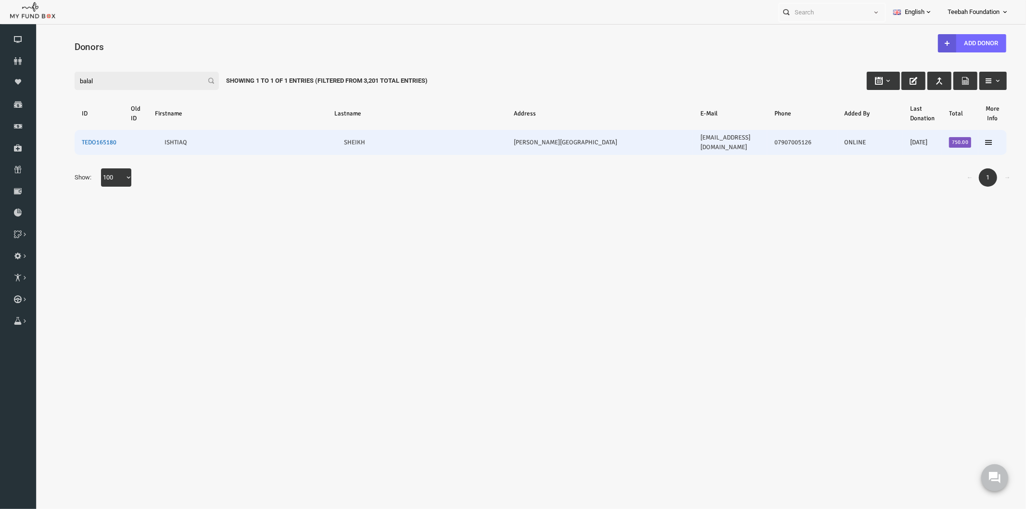
type input "balal"
click at [82, 138] on link "TEDO165180" at bounding box center [79, 142] width 35 height 8
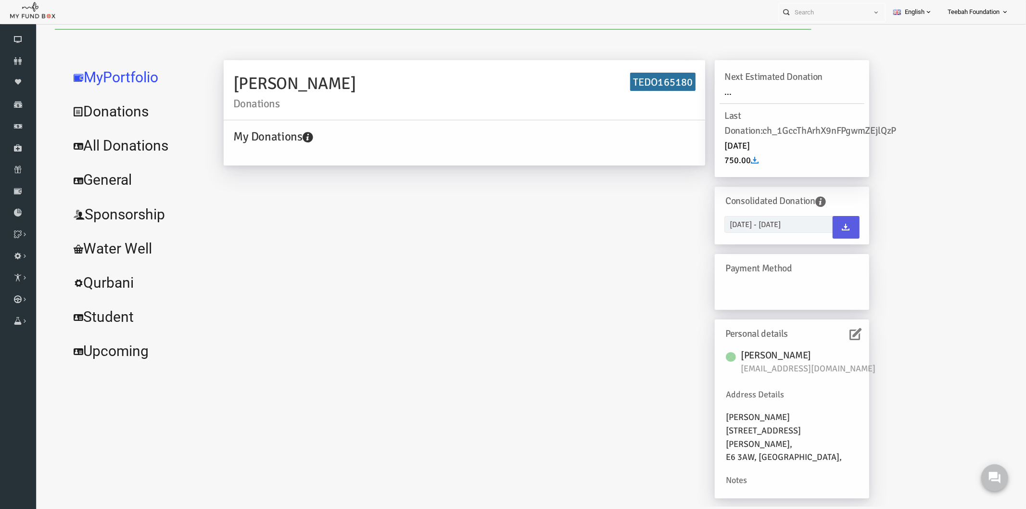
click at [126, 151] on link "All Donations" at bounding box center [117, 145] width 144 height 35
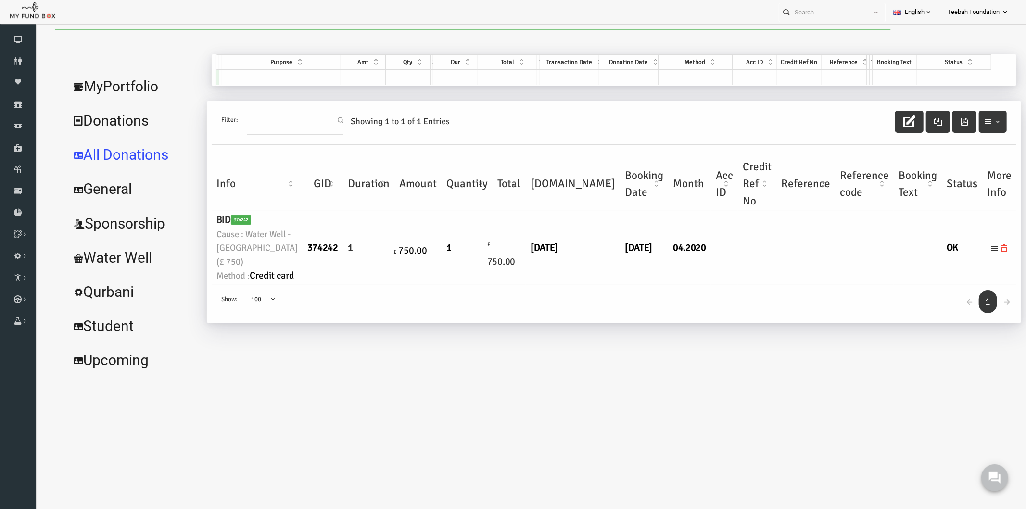
click at [505, 313] on div "← 1 → Show: 10 25 50 100 100" at bounding box center [593, 304] width 805 height 38
click at [118, 86] on link "MyPortfolio" at bounding box center [113, 86] width 137 height 35
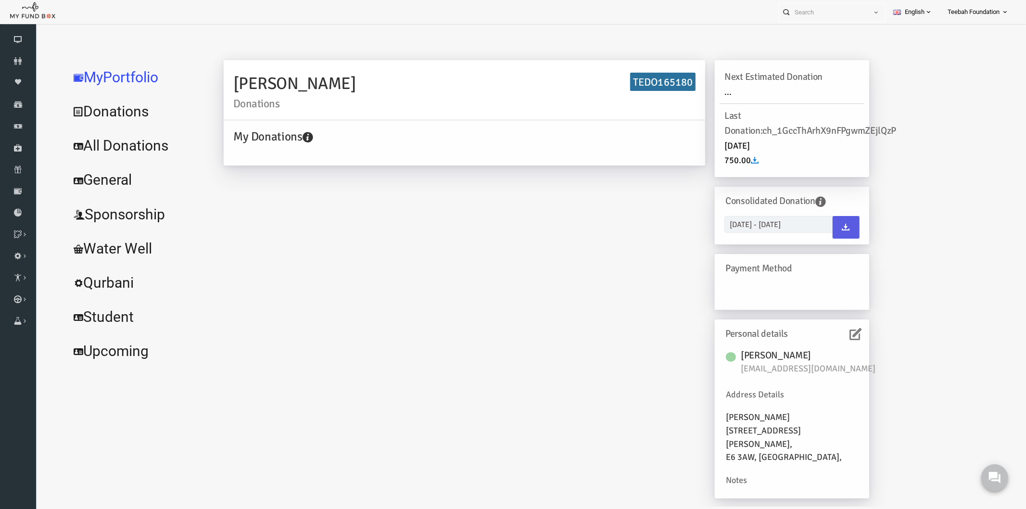
click at [830, 332] on icon at bounding box center [836, 334] width 12 height 12
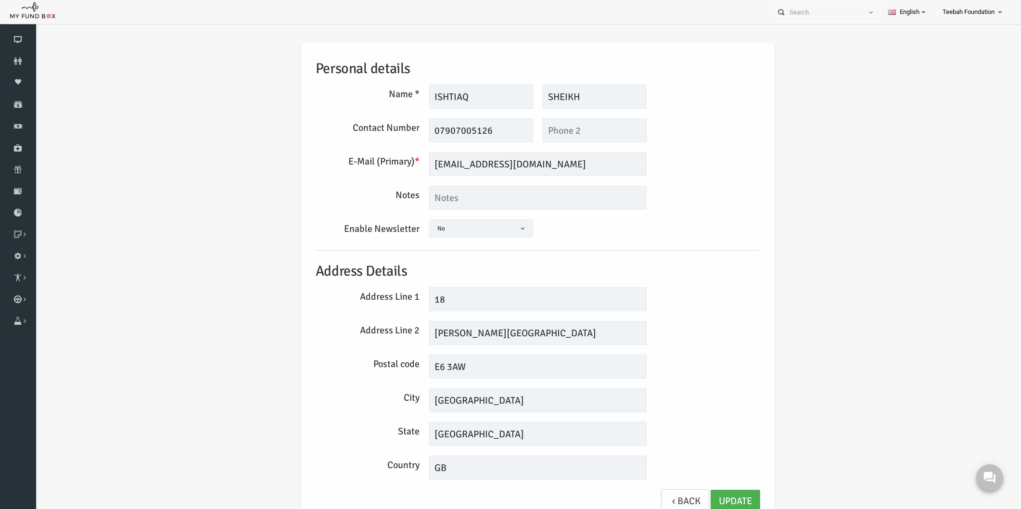
click at [856, 223] on div "Personal details Name * [GEOGRAPHIC_DATA] Description allows upto maximum of 25…" at bounding box center [518, 286] width 966 height 514
click at [901, 306] on div "Personal details Name * [GEOGRAPHIC_DATA] Description allows upto maximum of 25…" at bounding box center [518, 286] width 966 height 514
drag, startPoint x: 560, startPoint y: 169, endPoint x: 396, endPoint y: 162, distance: 164.1
click at [396, 162] on div "E-Mail (Primary) * [EMAIL_ADDRESS][DOMAIN_NAME] We will be sending invoices to …" at bounding box center [518, 164] width 454 height 24
drag, startPoint x: 473, startPoint y: 100, endPoint x: 418, endPoint y: 93, distance: 55.7
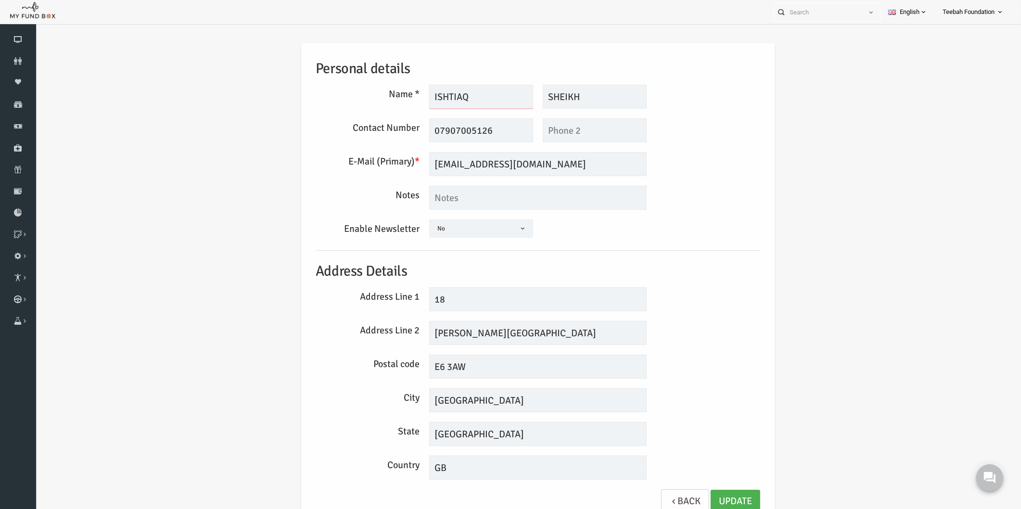
click at [418, 93] on input "ISHTIAQ" at bounding box center [461, 97] width 104 height 24
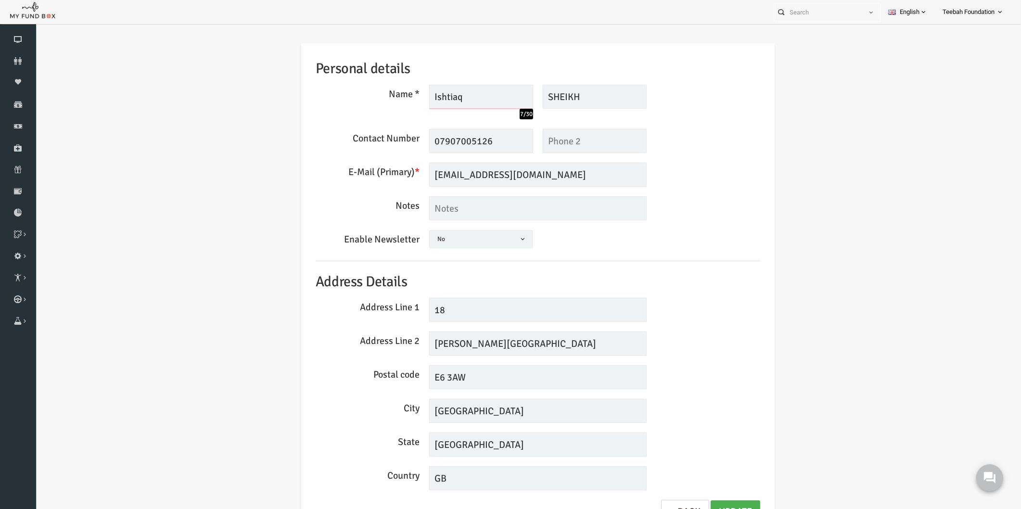
type input "Ishtiaq"
drag, startPoint x: 552, startPoint y: 88, endPoint x: 530, endPoint y: 84, distance: 22.4
click at [530, 85] on input "SHEIKH" at bounding box center [575, 97] width 104 height 24
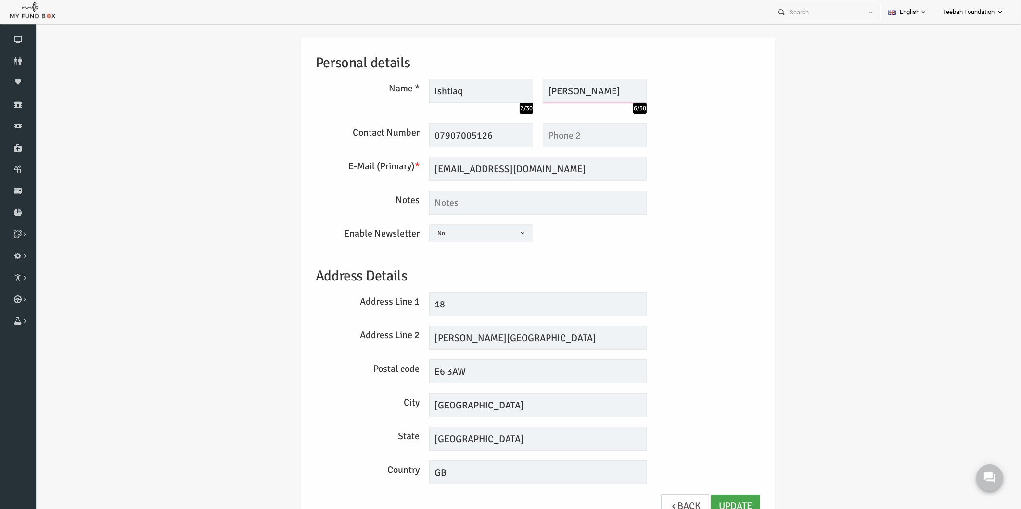
type input "[PERSON_NAME]"
click at [708, 498] on link "Update" at bounding box center [716, 506] width 50 height 24
click at [18, 64] on icon at bounding box center [18, 61] width 36 height 8
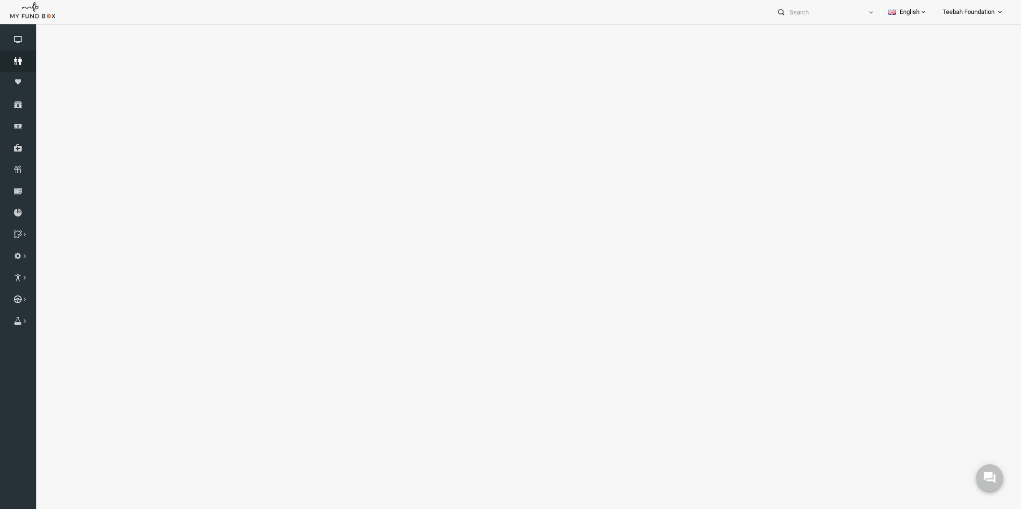
select select "100"
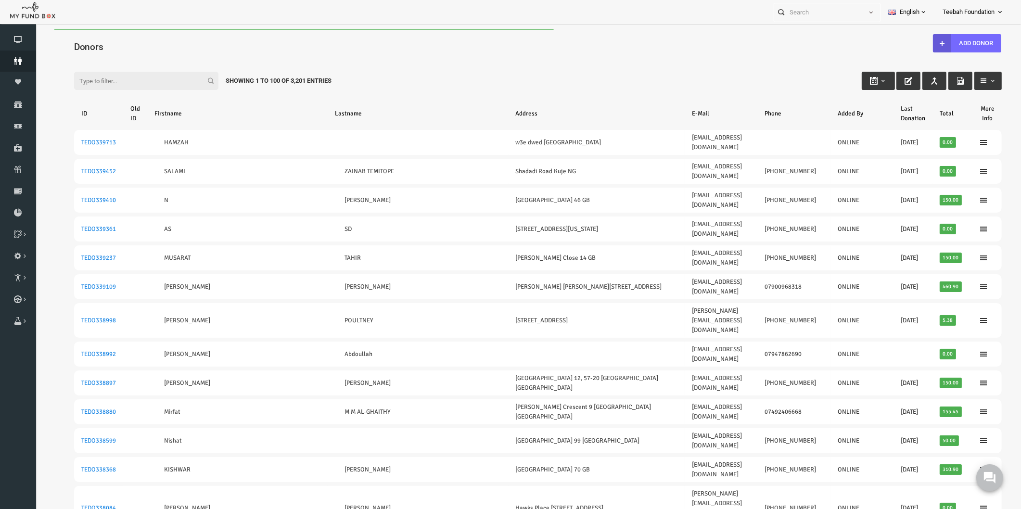
scroll to position [0, 0]
